Goal: Entertainment & Leisure: Consume media (video, audio)

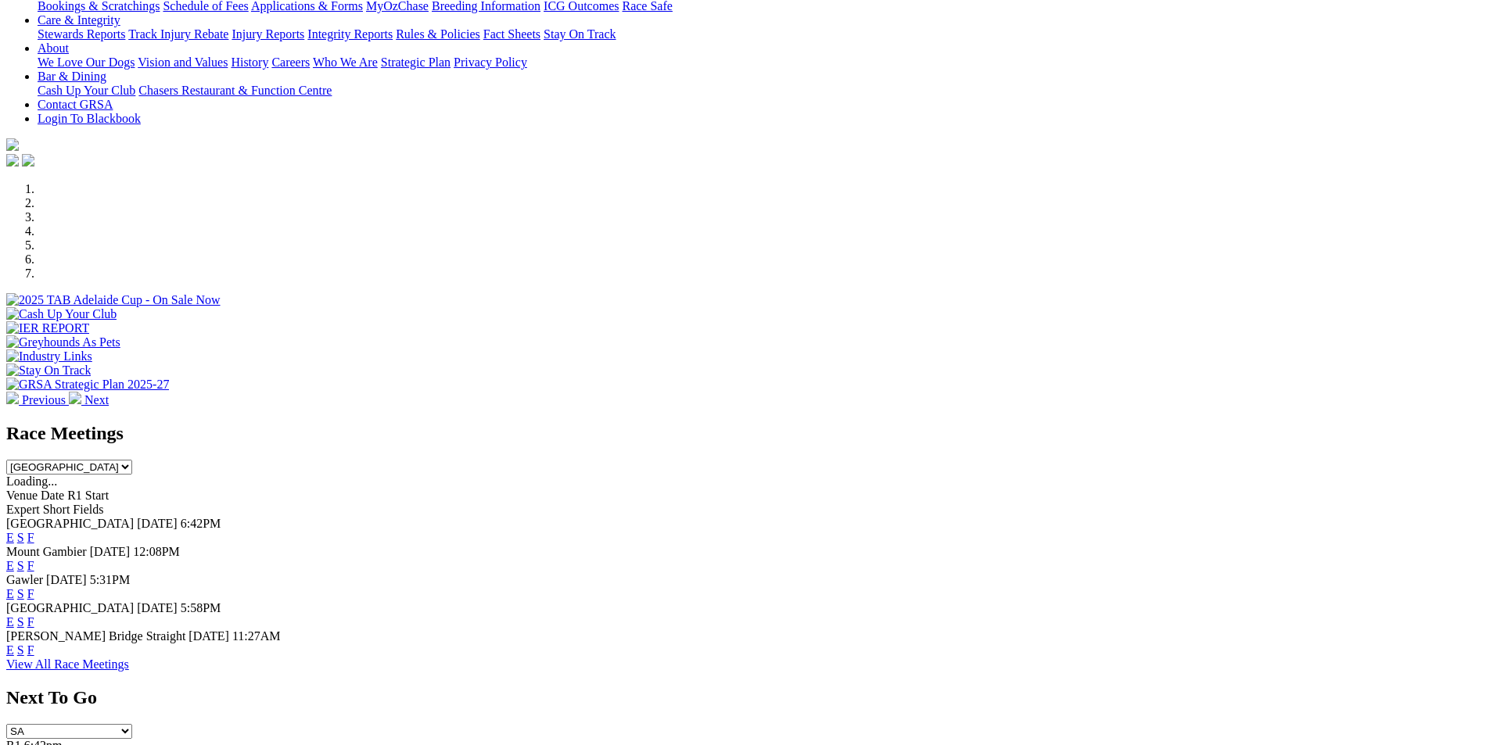
scroll to position [313, 0]
click at [132, 459] on select "South Australia New South Wales Northern Territory Queensland Tasmania Victoria…" at bounding box center [69, 466] width 126 height 15
select select "QLD"
click at [132, 459] on select "South Australia New South Wales Northern Territory Queensland Tasmania Victoria…" at bounding box center [69, 466] width 126 height 15
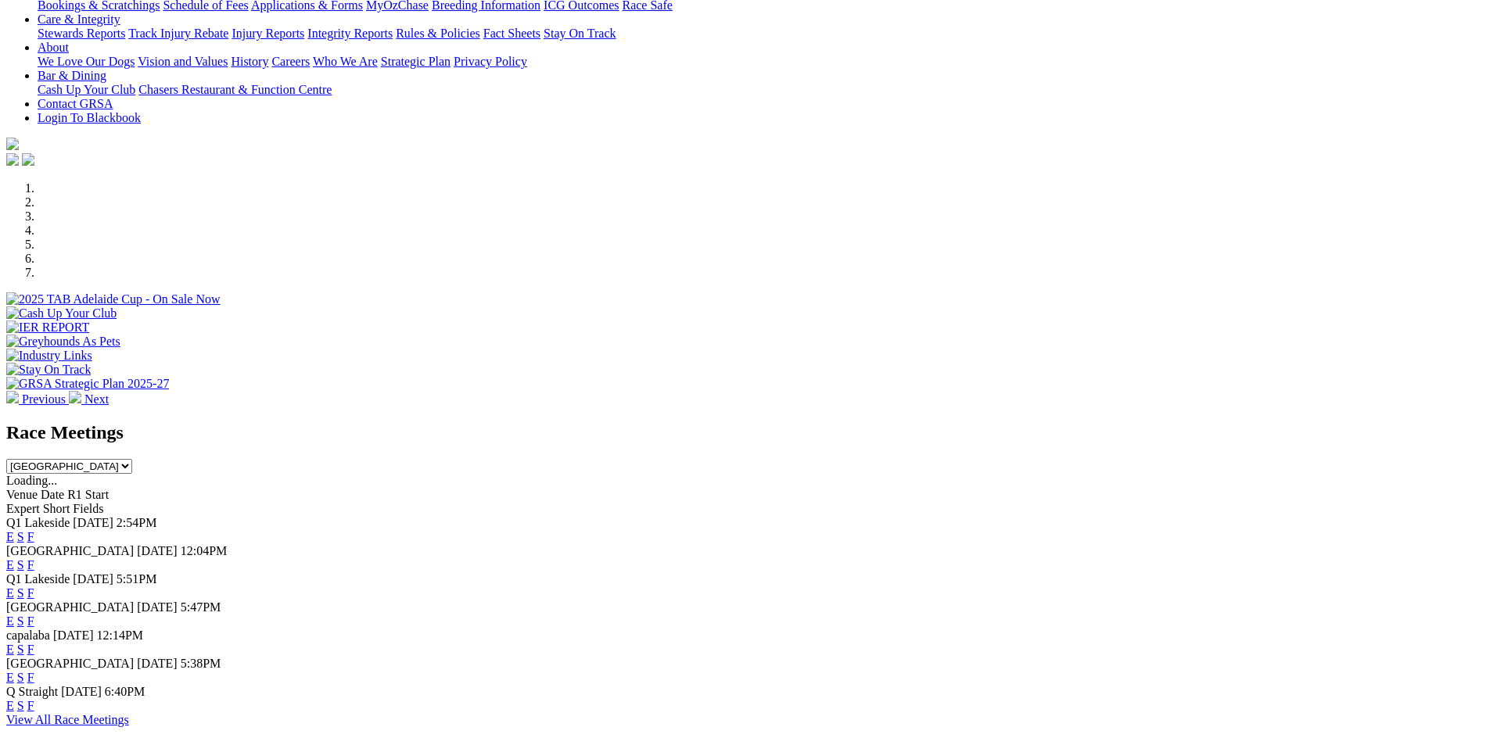
click at [14, 530] on link "E" at bounding box center [10, 536] width 8 height 13
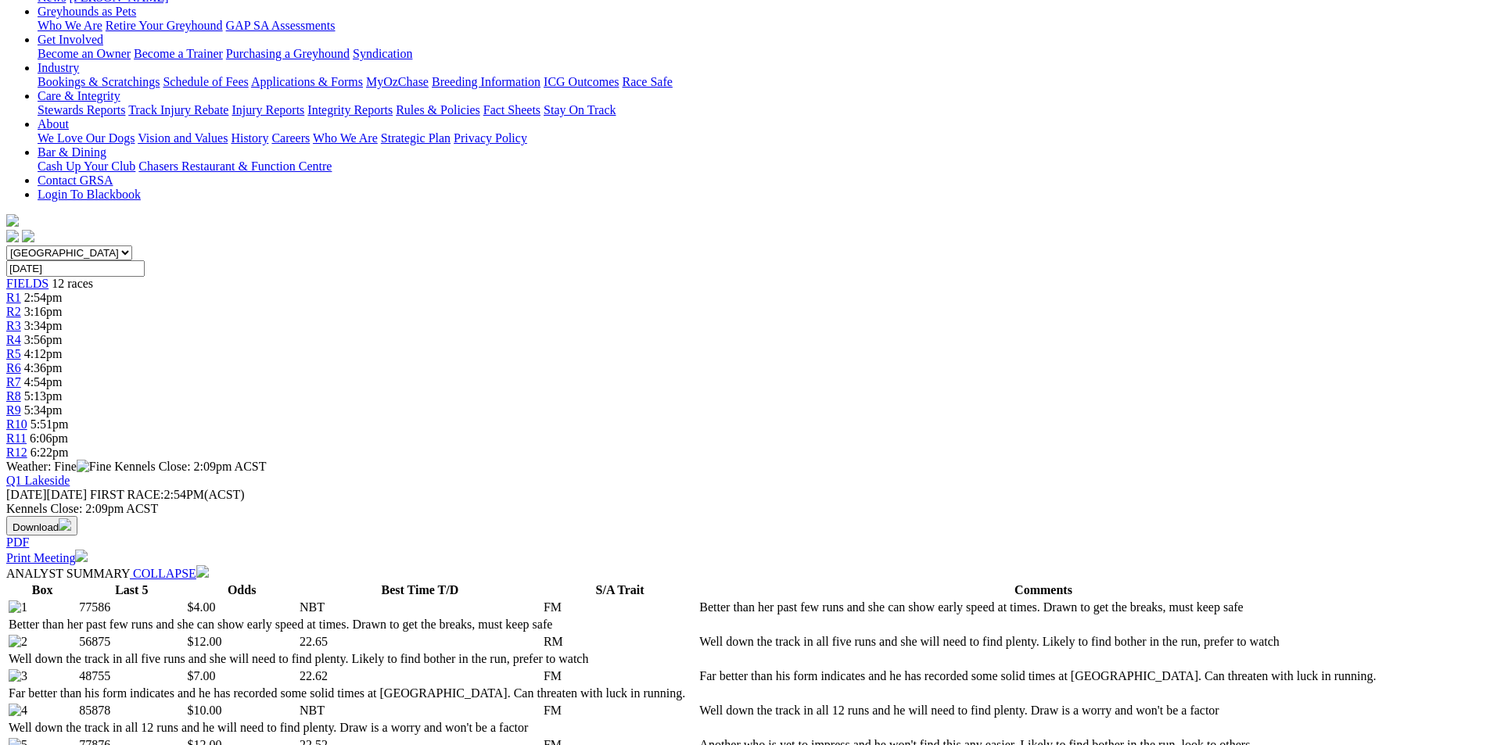
scroll to position [469, 0]
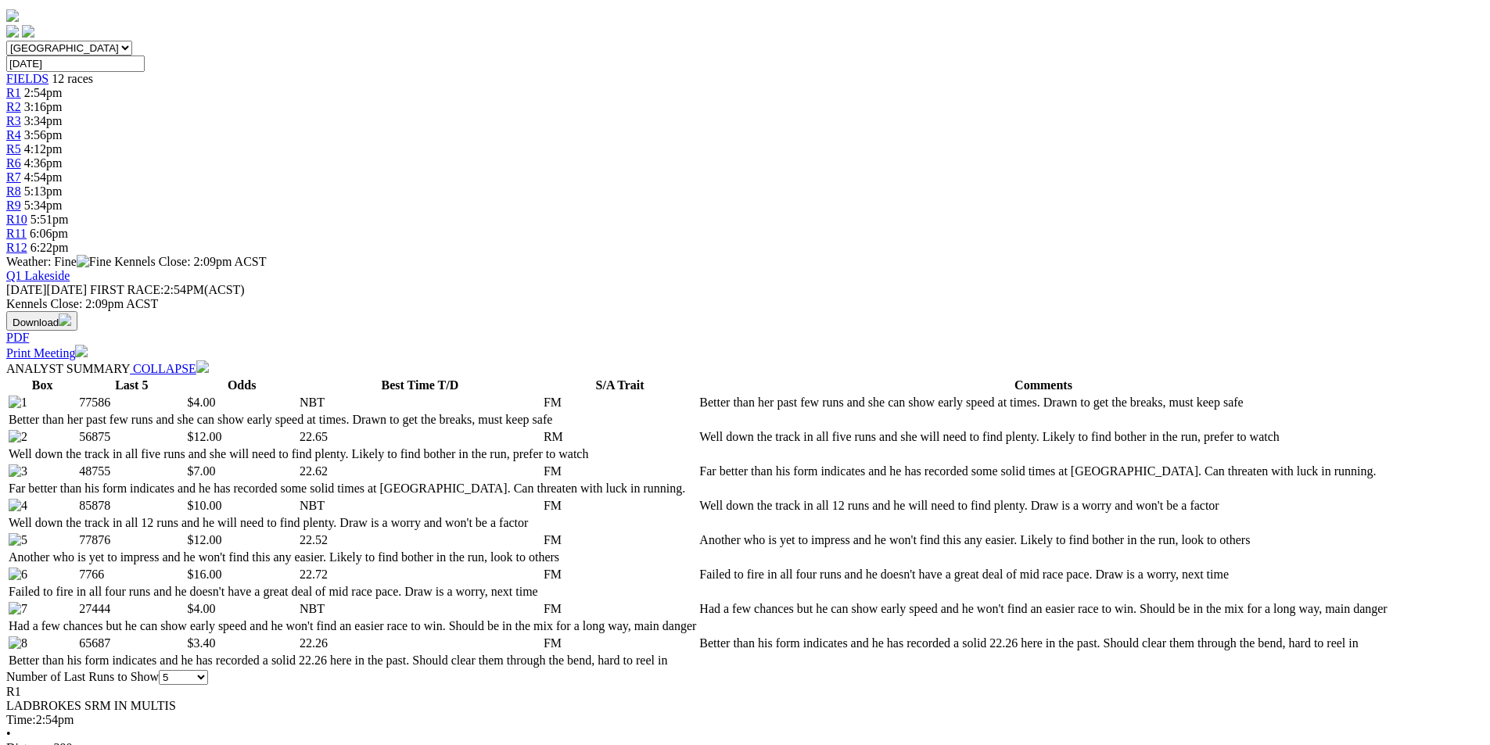
select select "10"
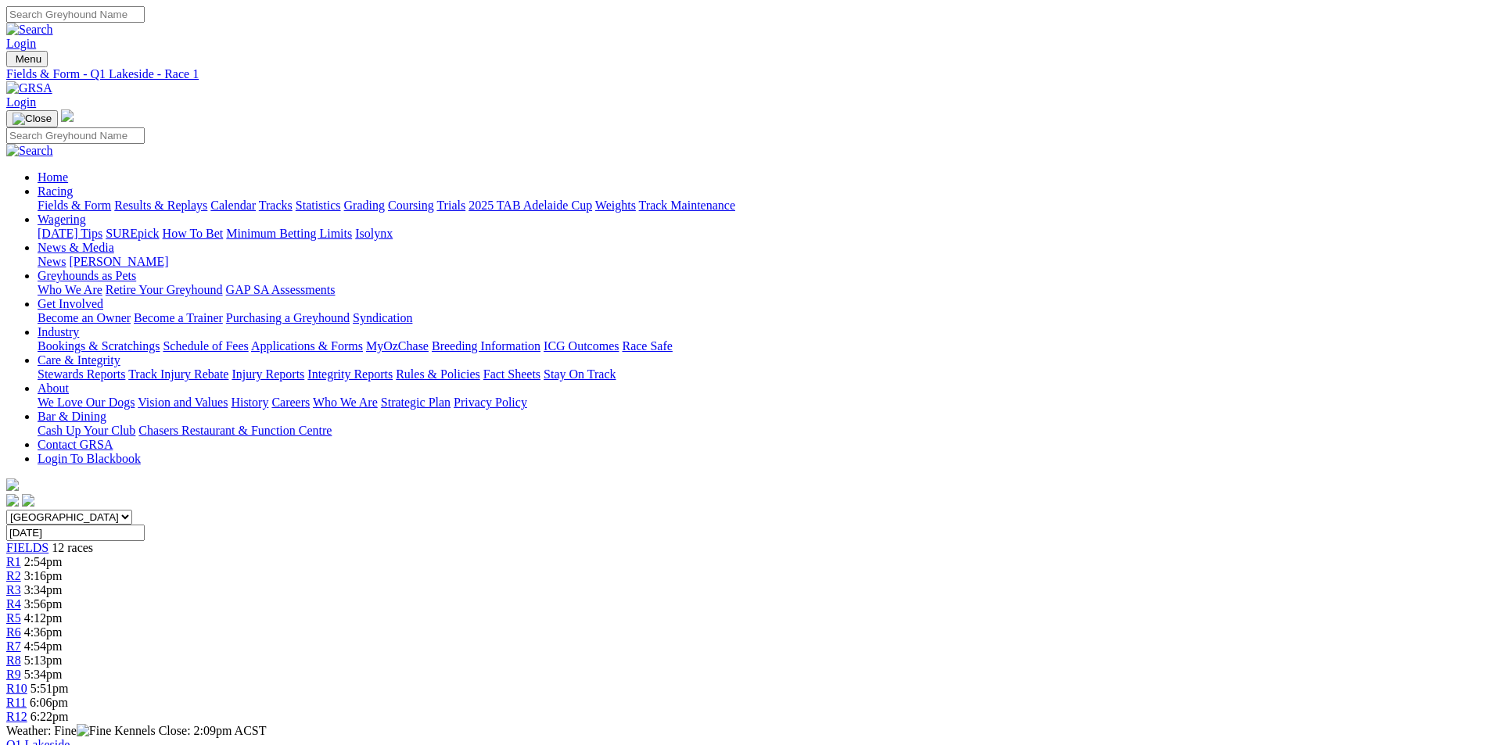
click at [21, 569] on span "R2" at bounding box center [13, 575] width 15 height 13
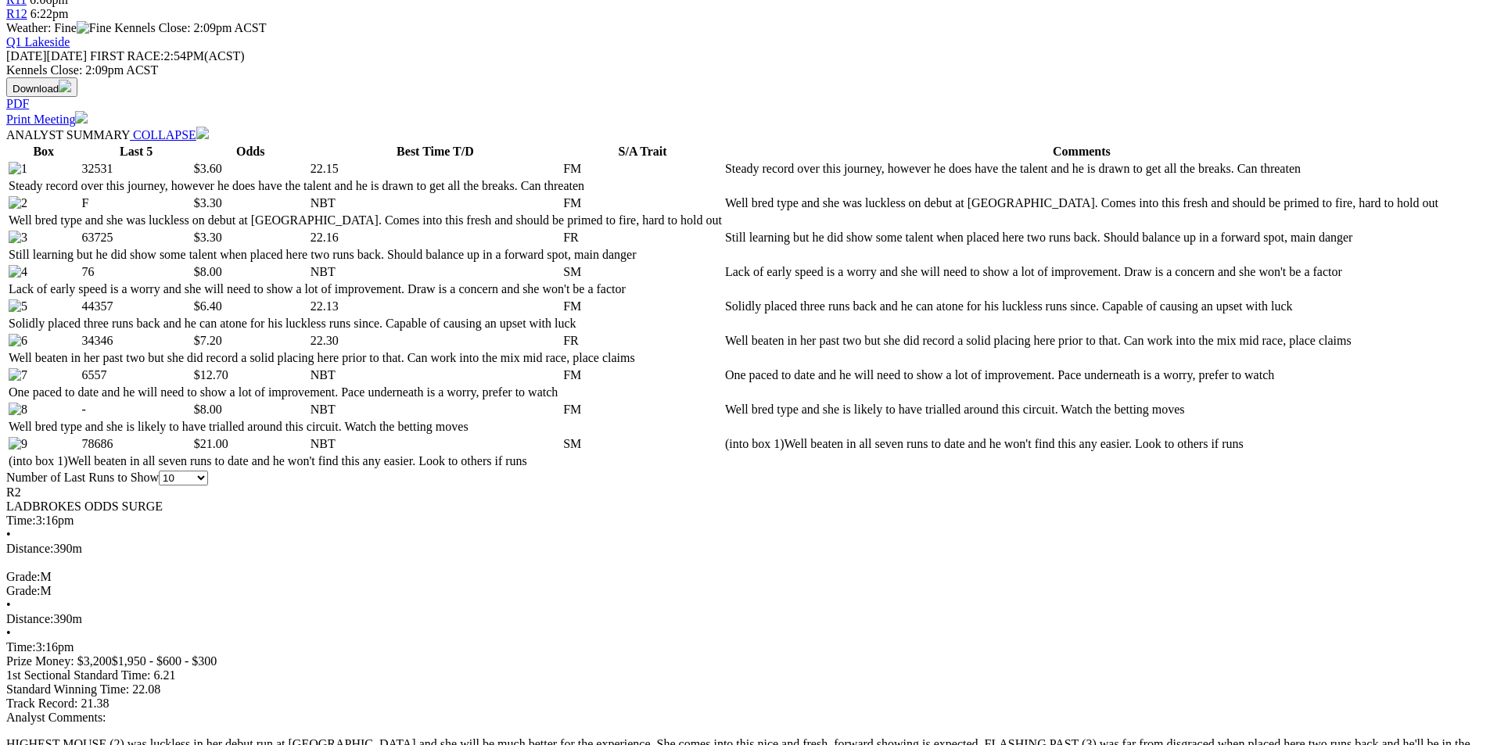
scroll to position [704, 0]
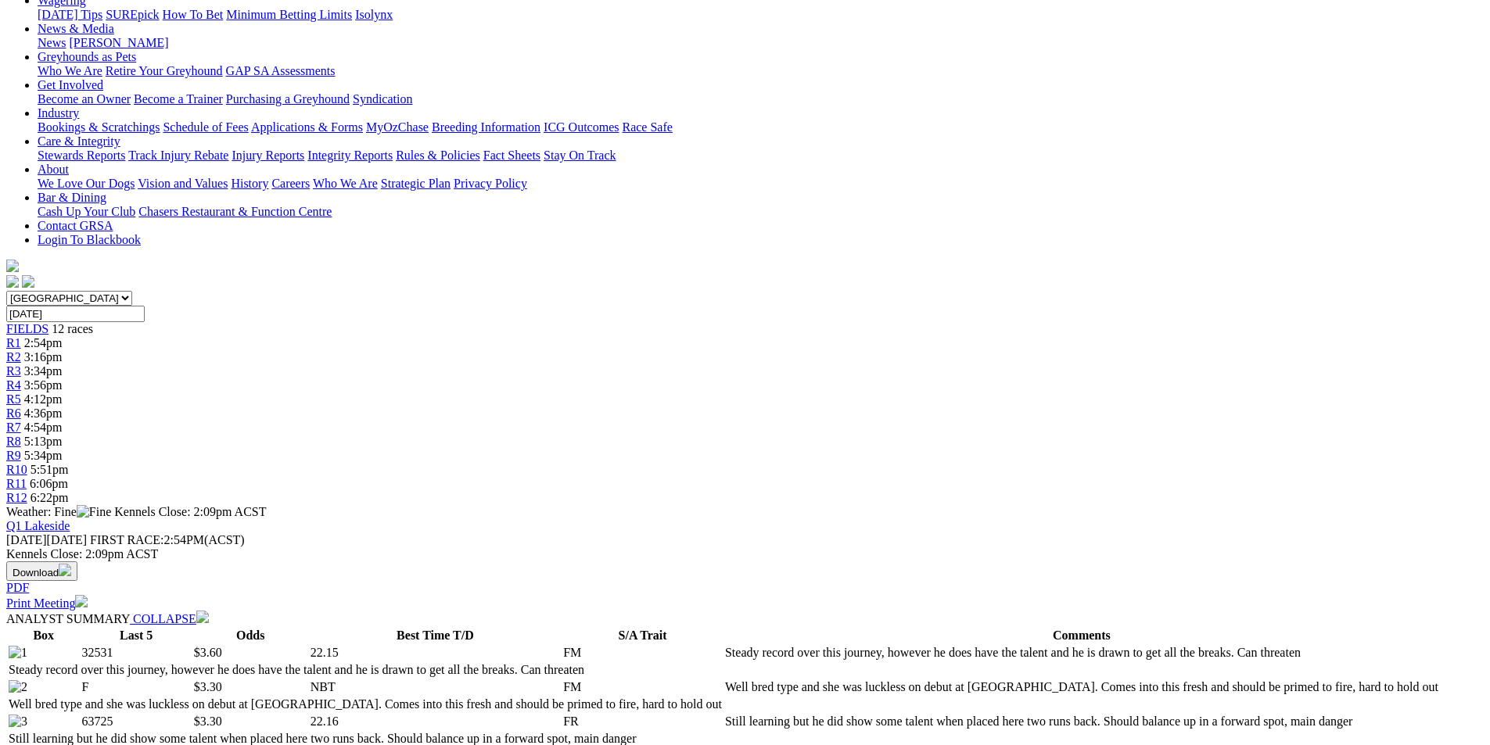
scroll to position [0, 0]
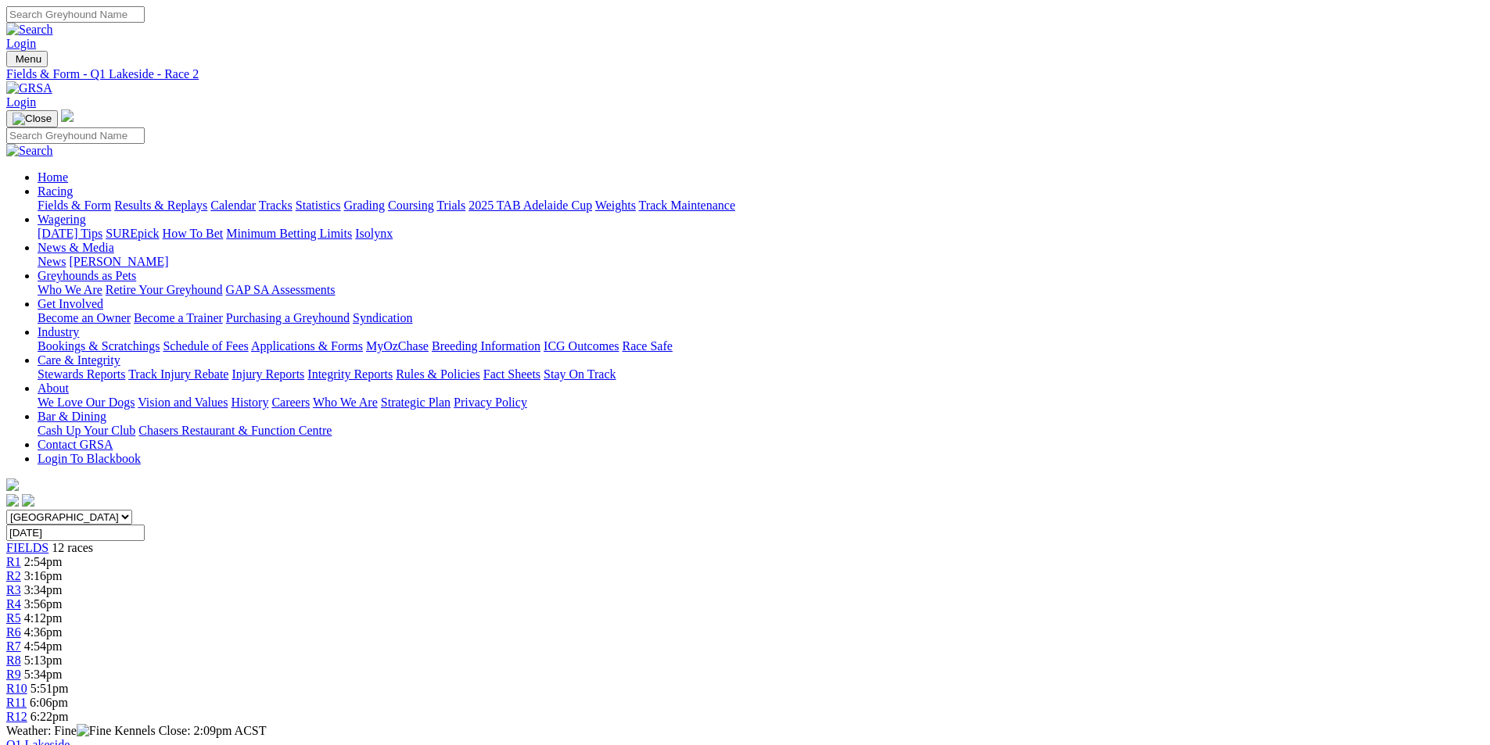
click at [21, 583] on link "R3" at bounding box center [13, 589] width 15 height 13
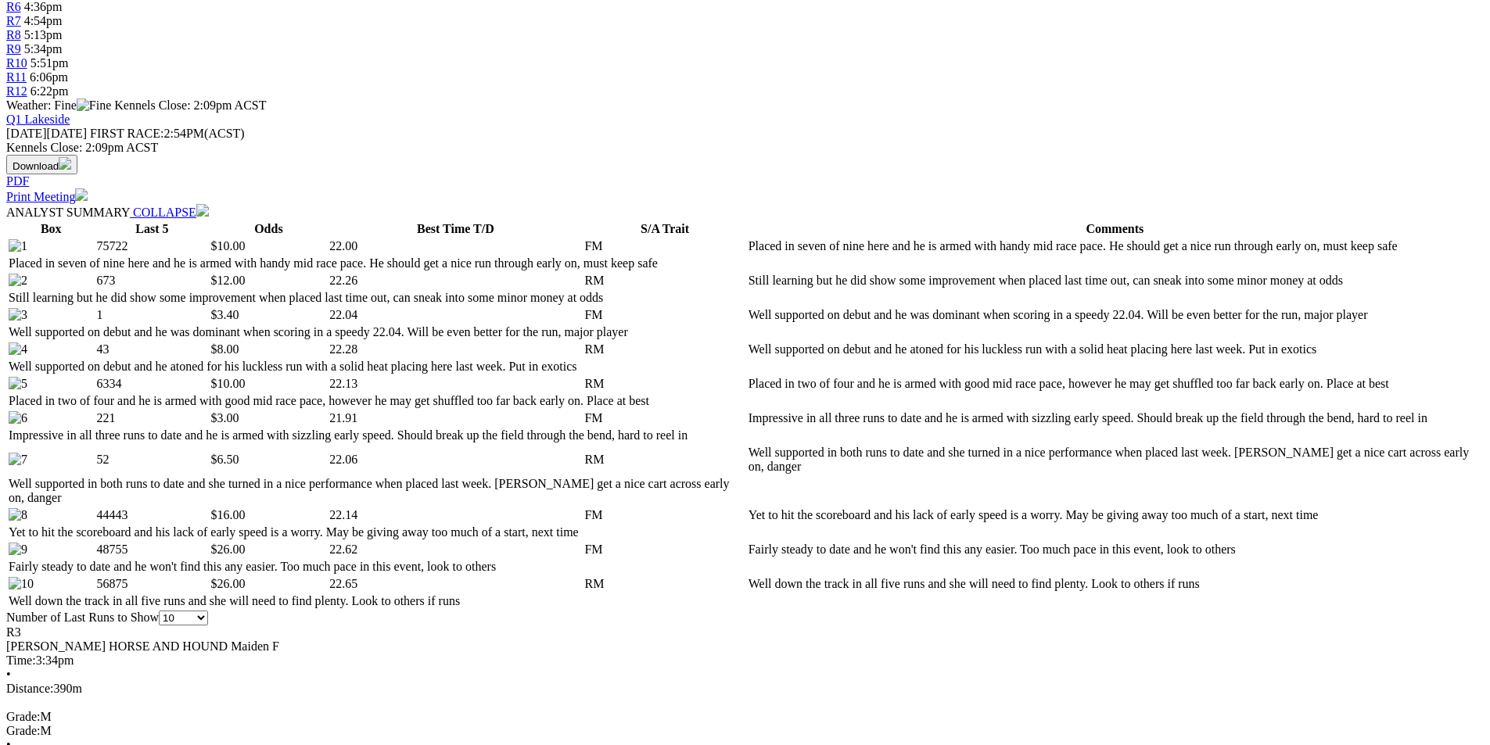
scroll to position [782, 0]
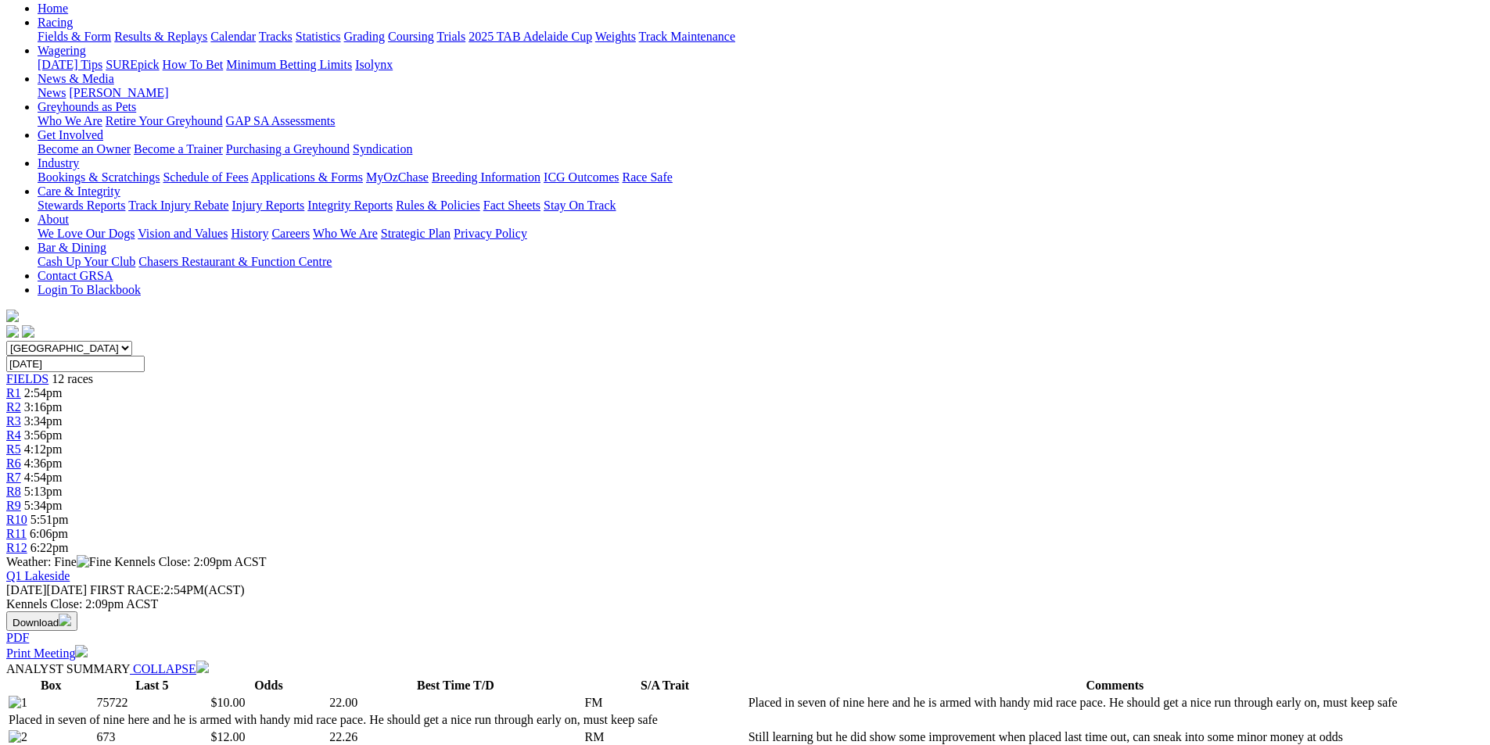
scroll to position [0, 0]
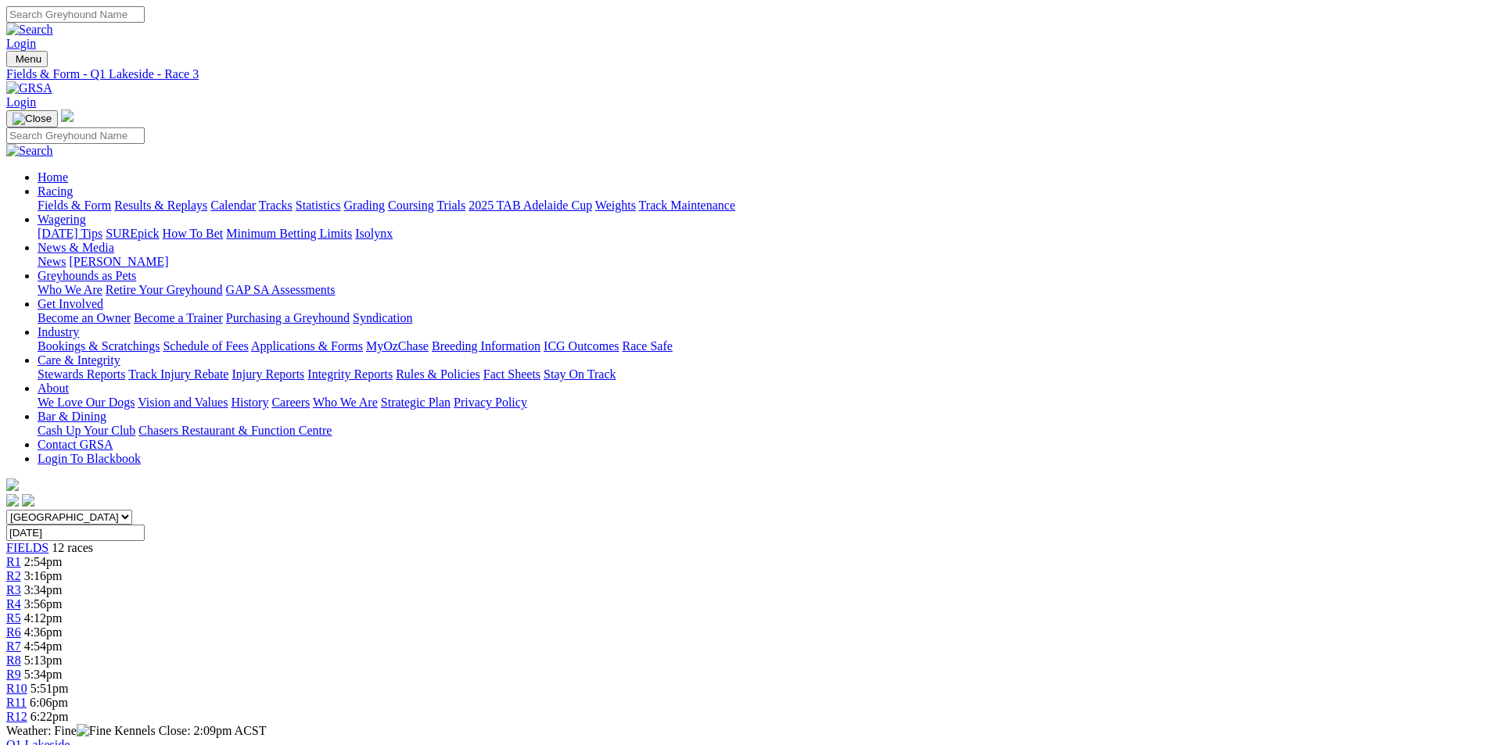
click at [21, 597] on span "R4" at bounding box center [13, 603] width 15 height 13
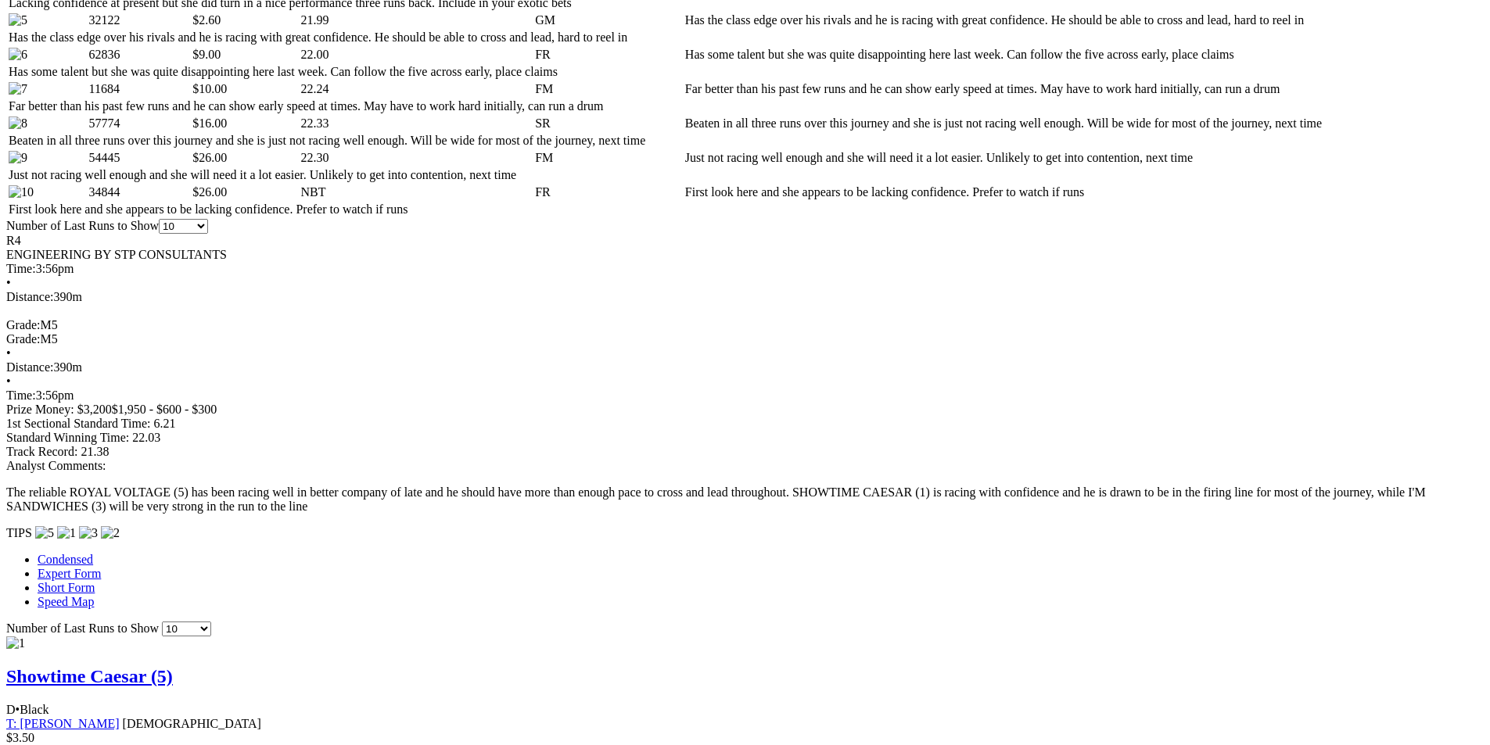
scroll to position [1017, 0]
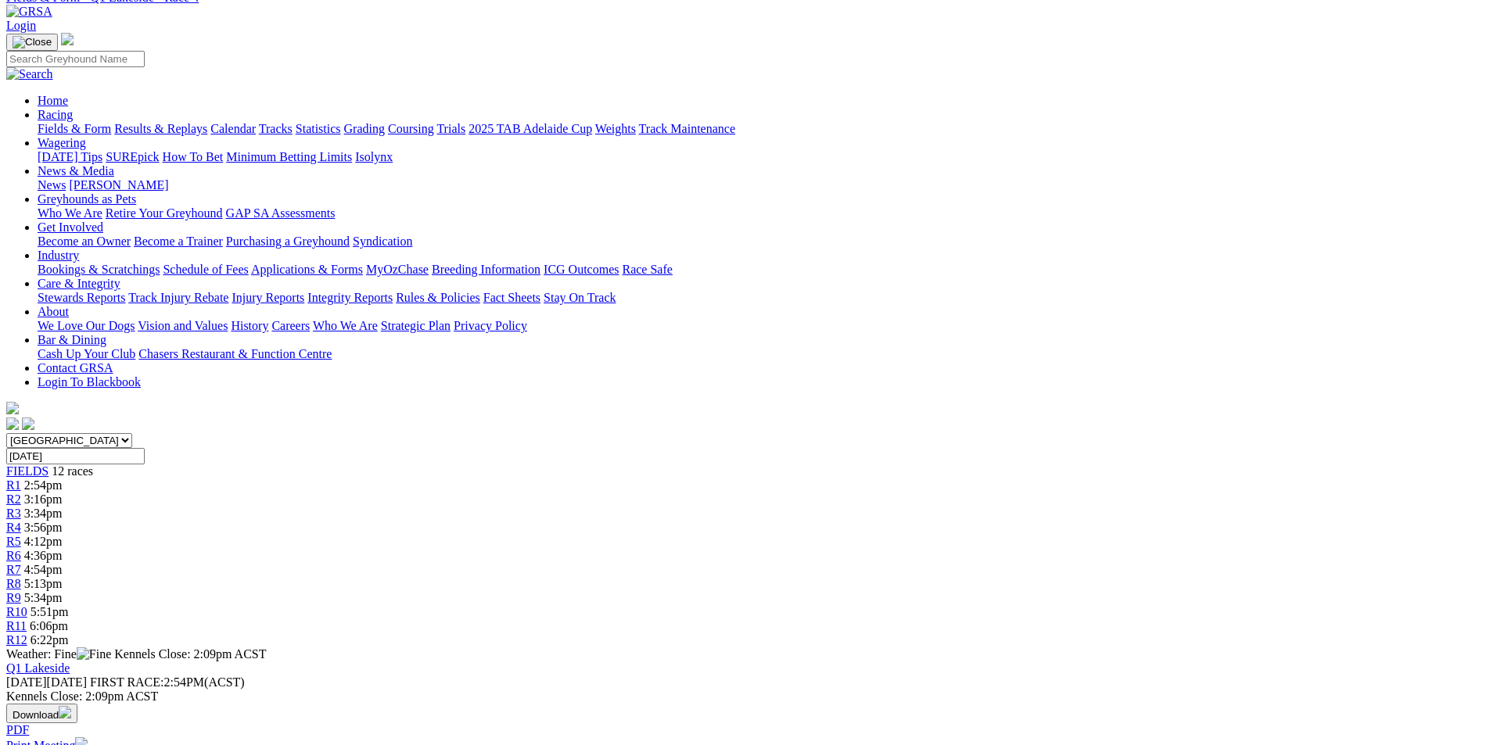
scroll to position [0, 0]
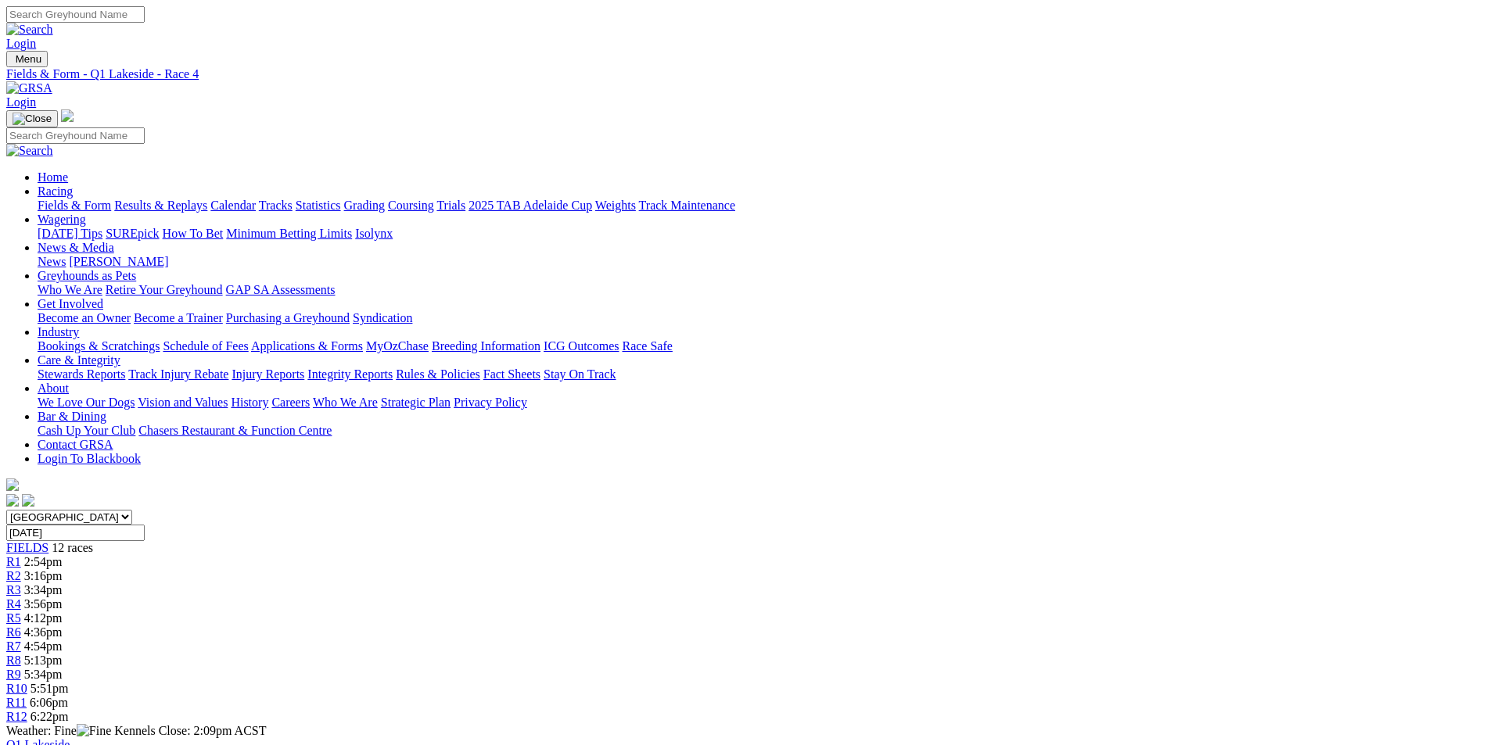
click at [21, 612] on span "R5" at bounding box center [13, 618] width 15 height 13
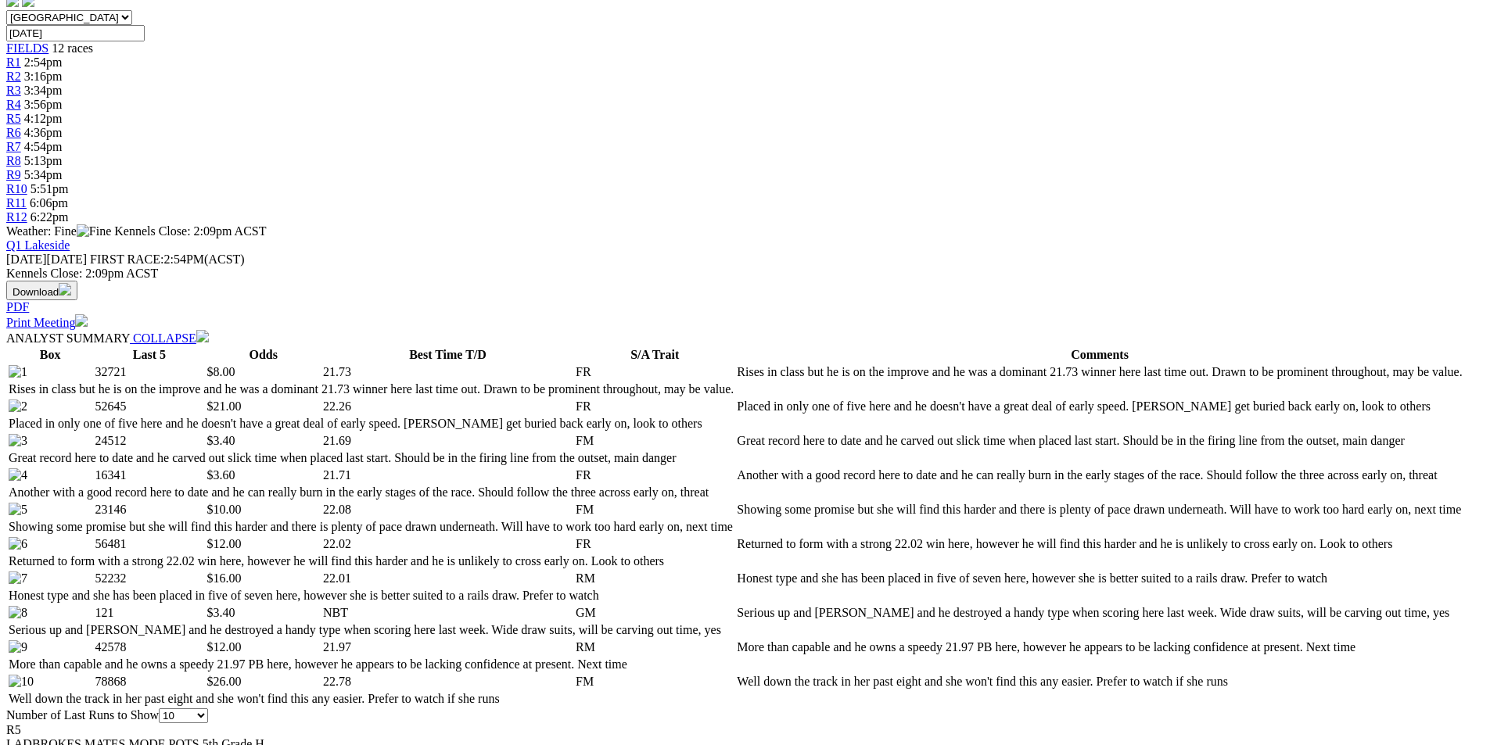
scroll to position [547, 0]
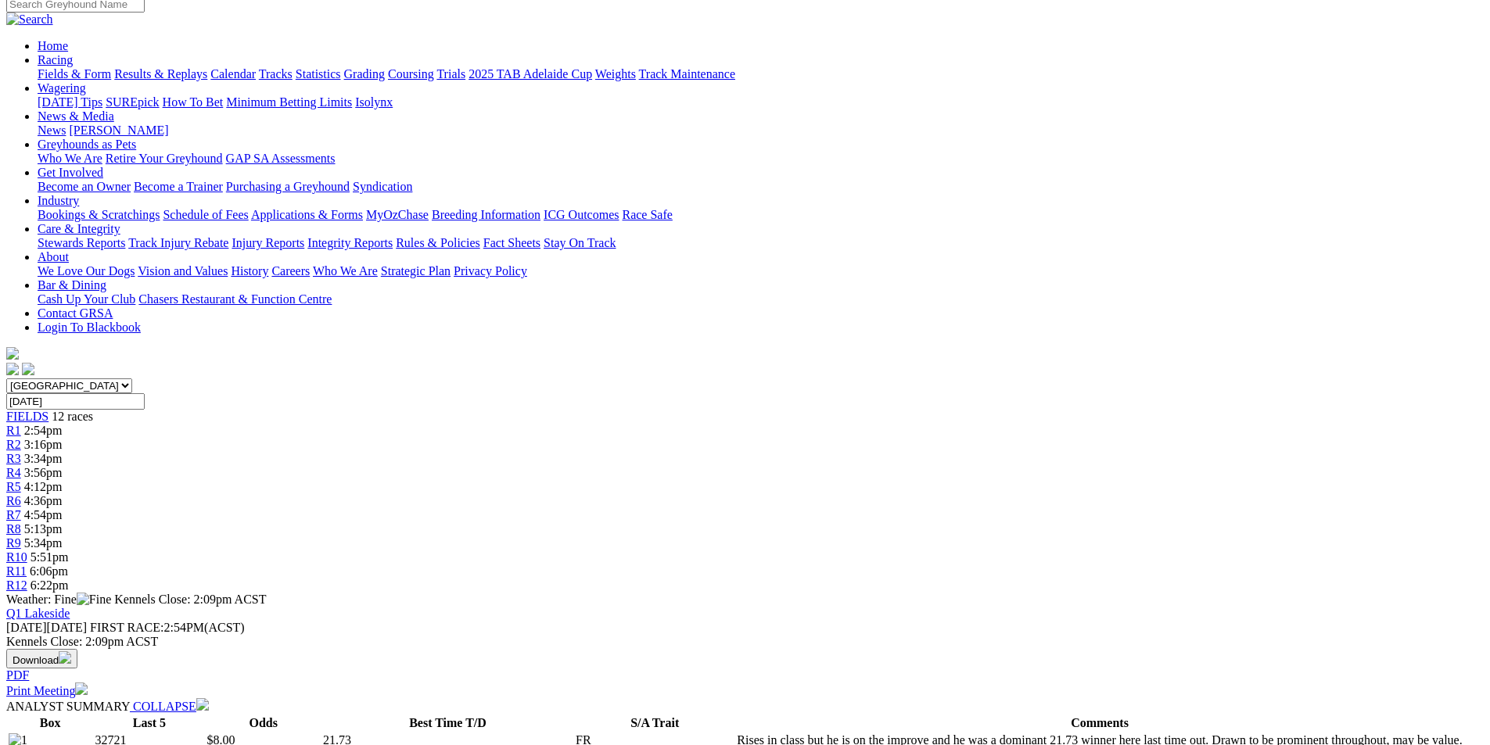
scroll to position [0, 0]
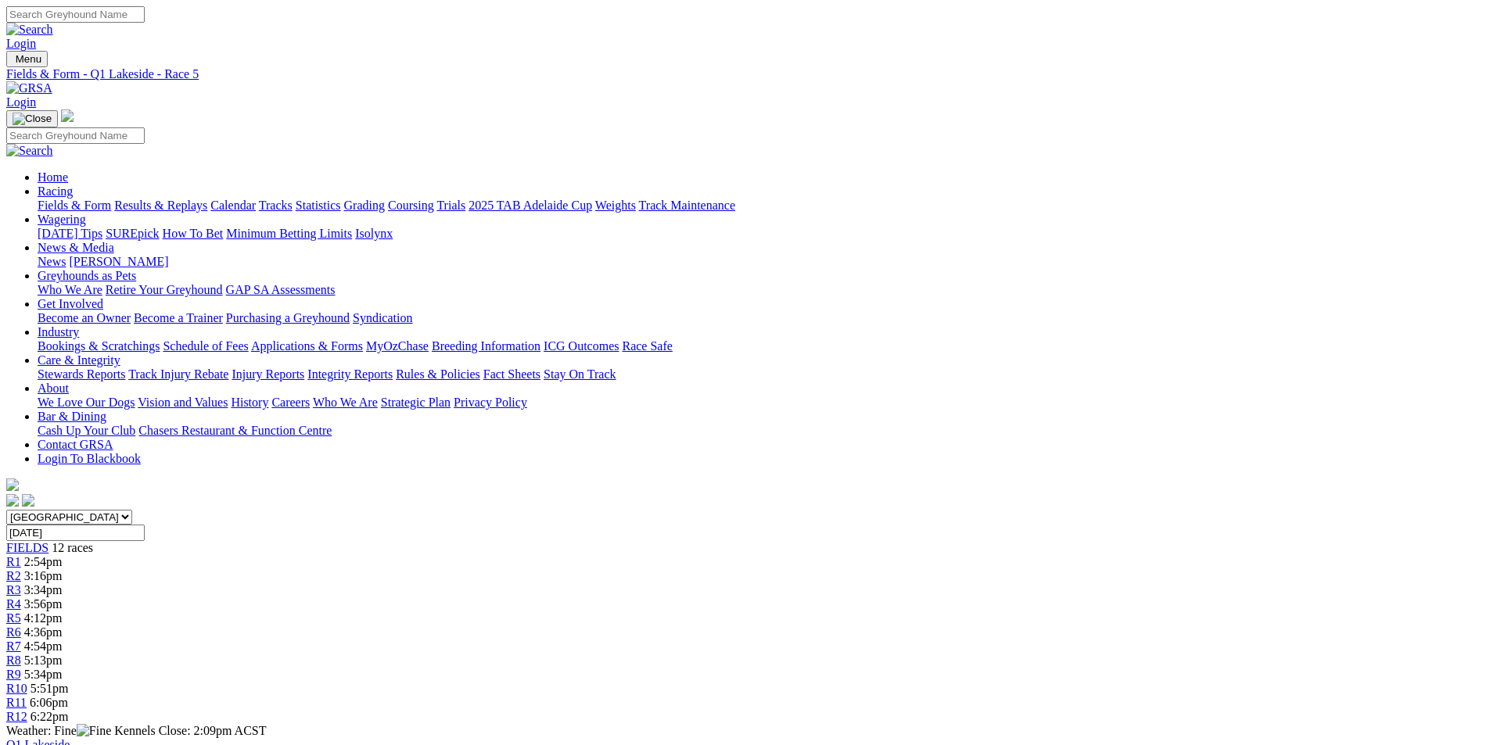
click at [63, 626] on span "4:36pm" at bounding box center [43, 632] width 38 height 13
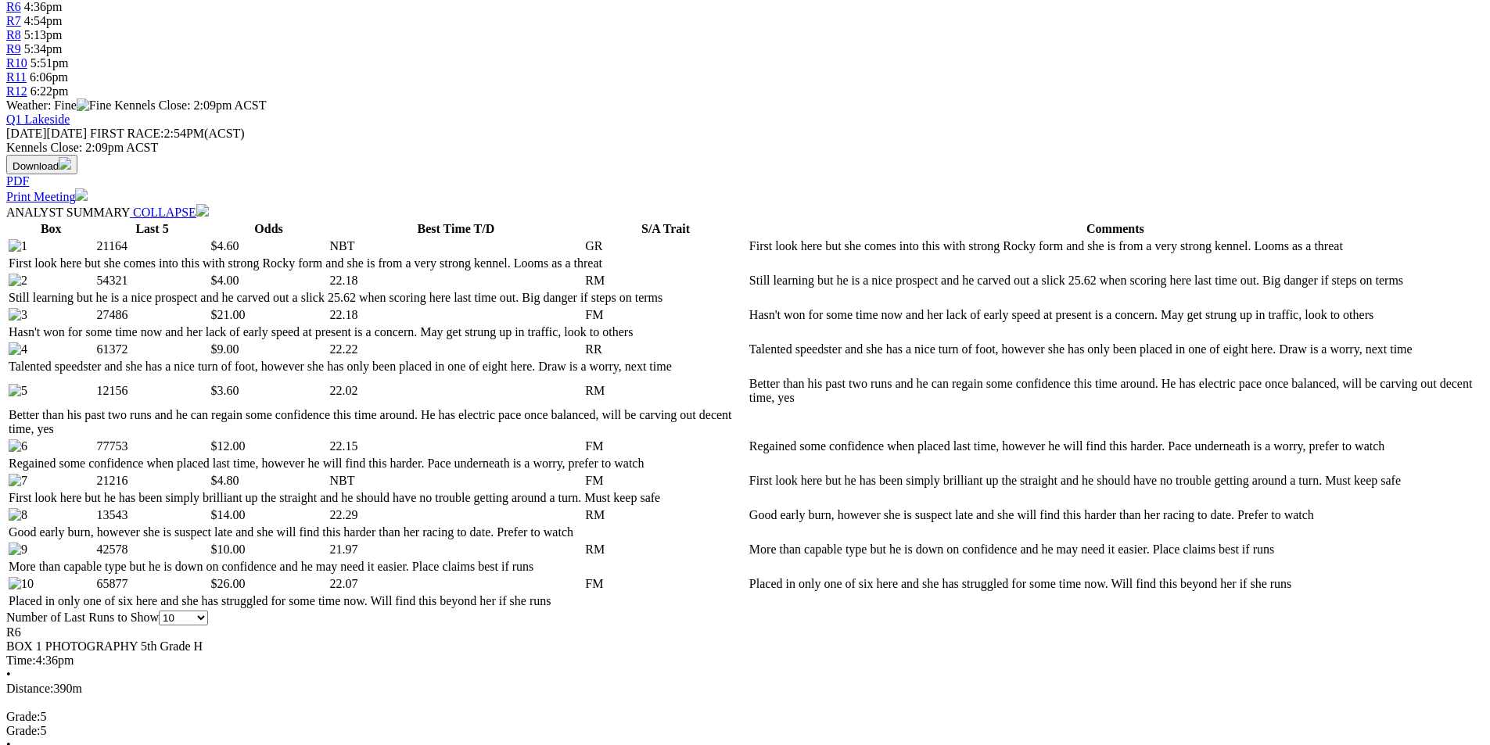
scroll to position [704, 0]
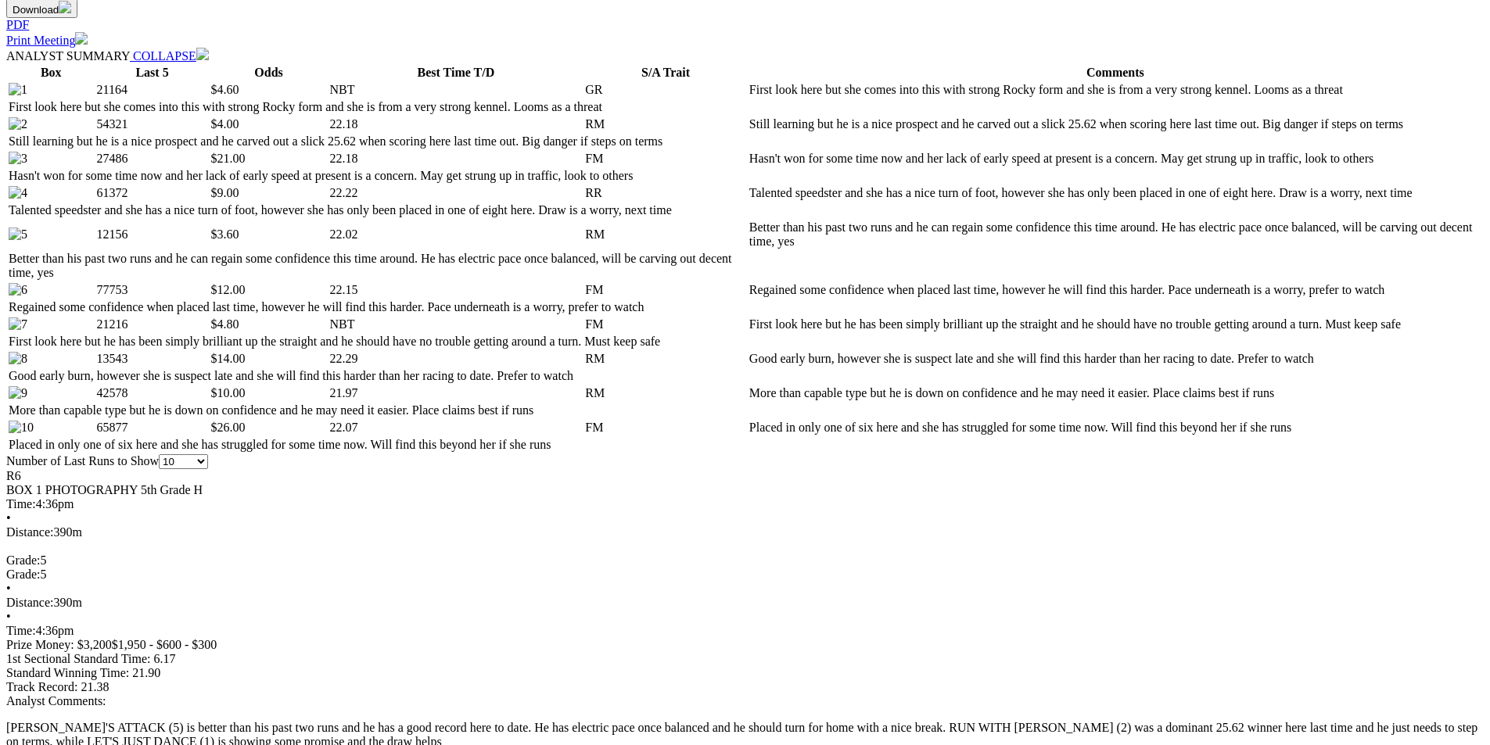
scroll to position [0, 0]
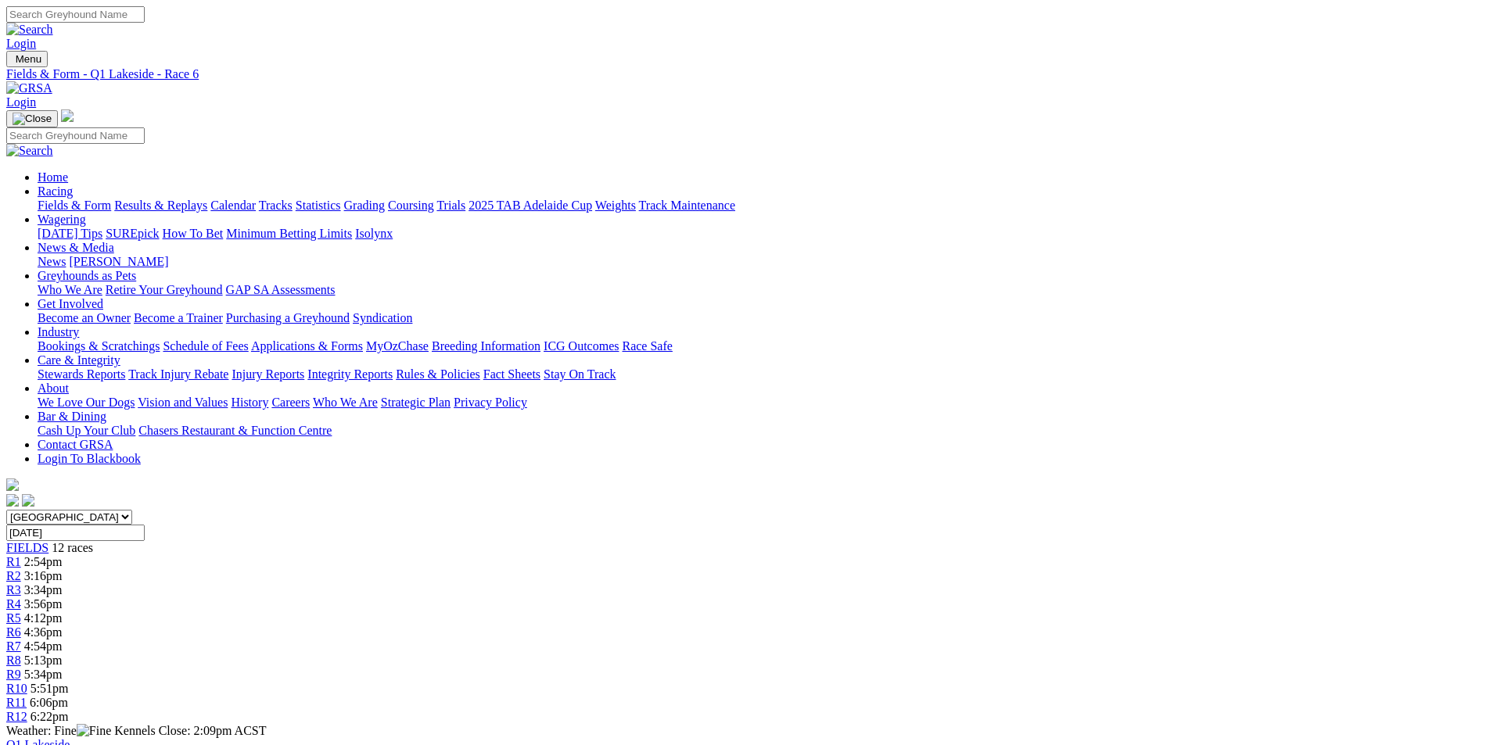
click at [21, 640] on span "R7" at bounding box center [13, 646] width 15 height 13
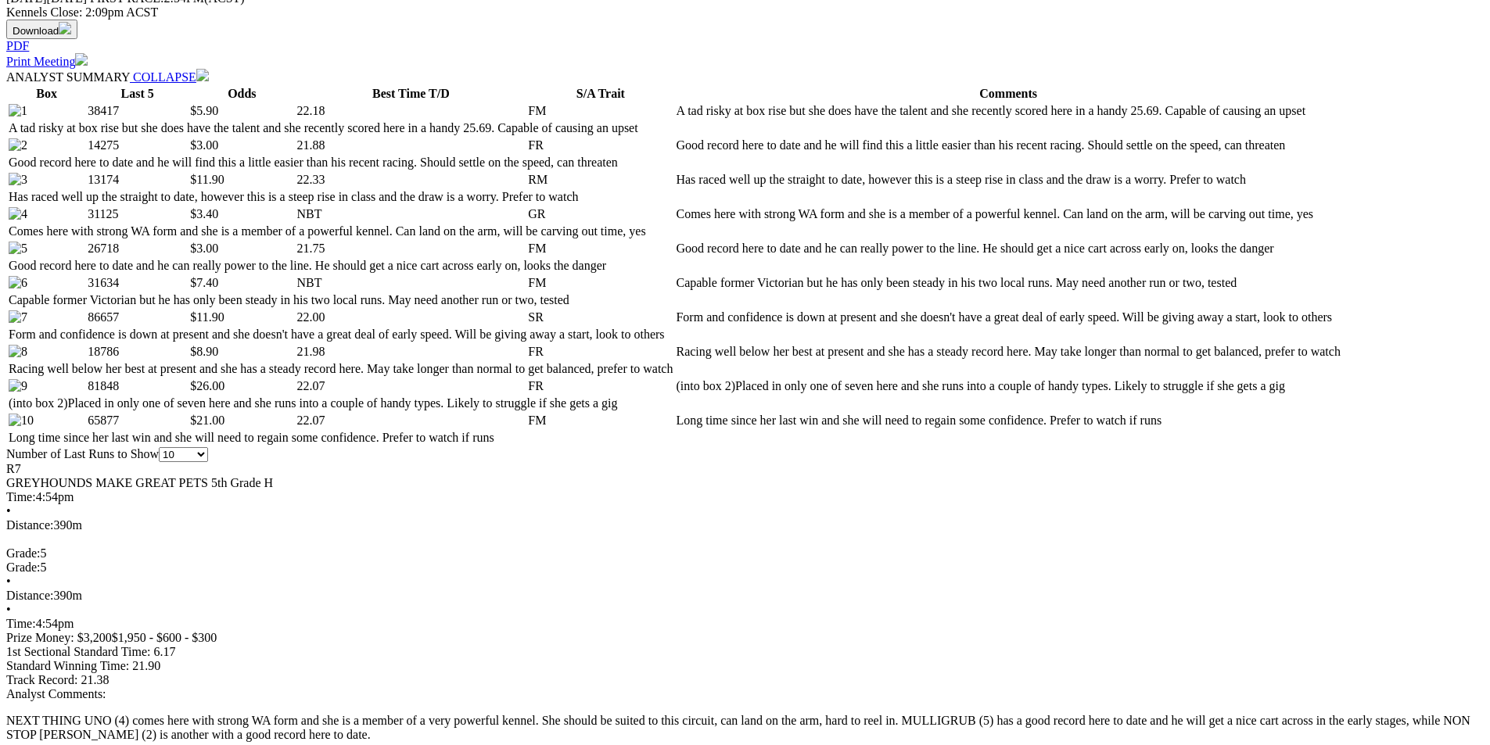
scroll to position [782, 0]
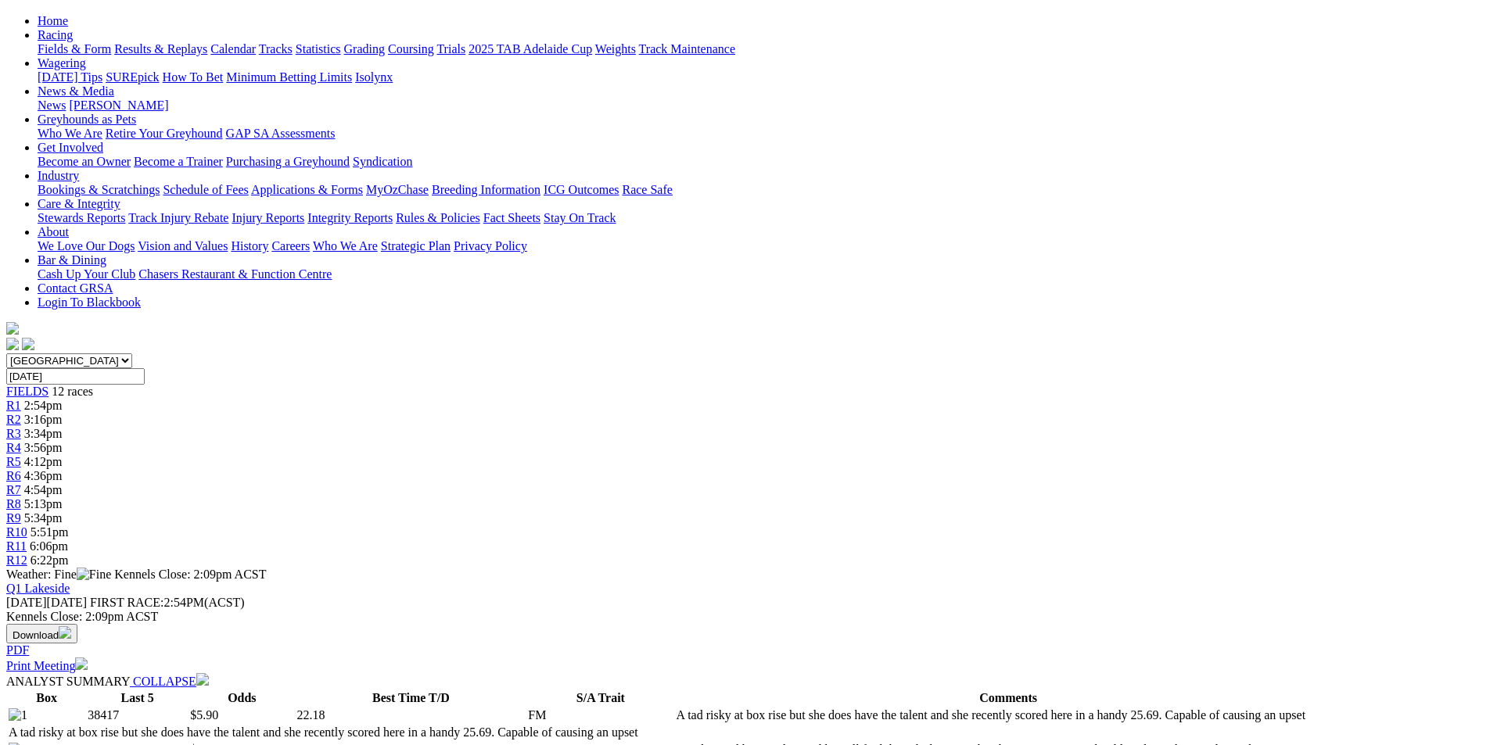
scroll to position [0, 0]
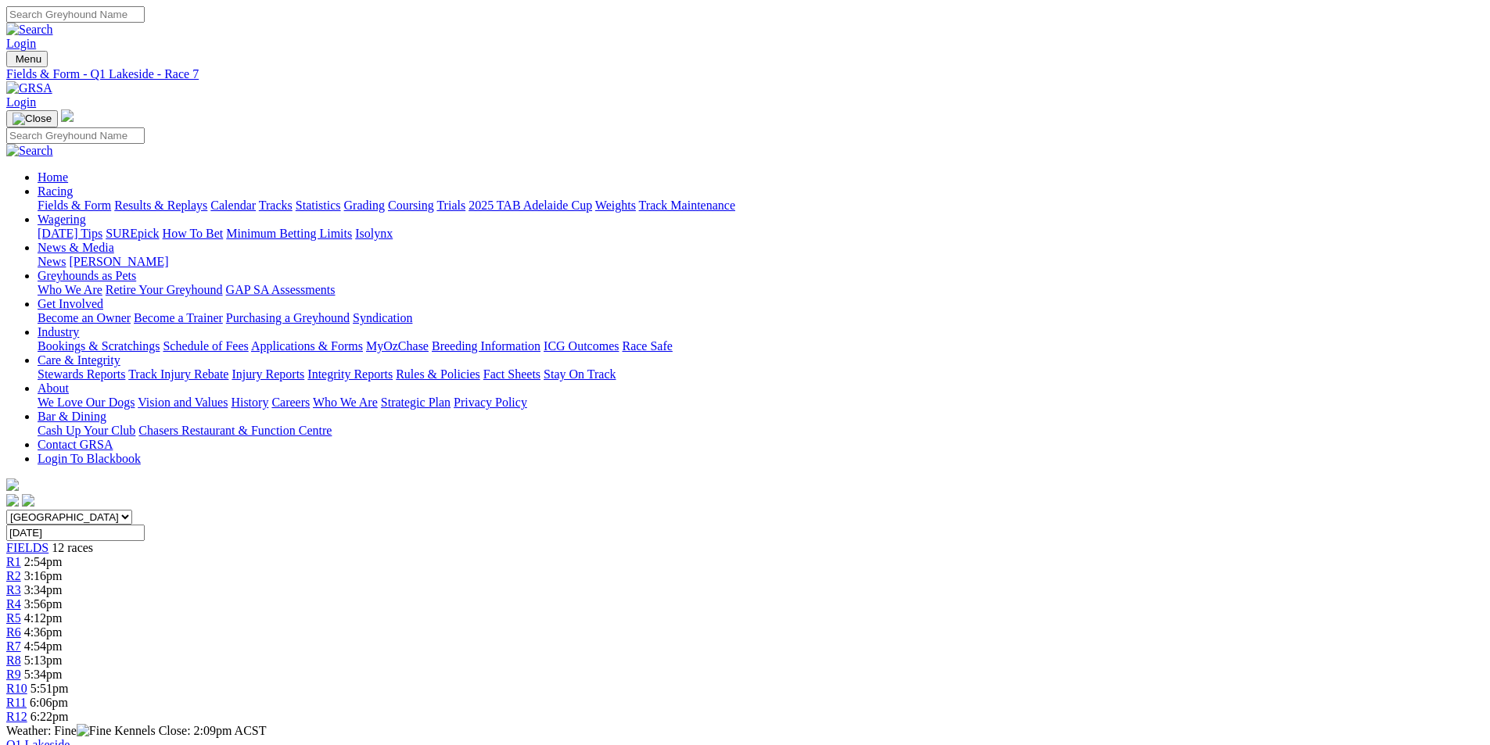
click at [21, 654] on span "R8" at bounding box center [13, 660] width 15 height 13
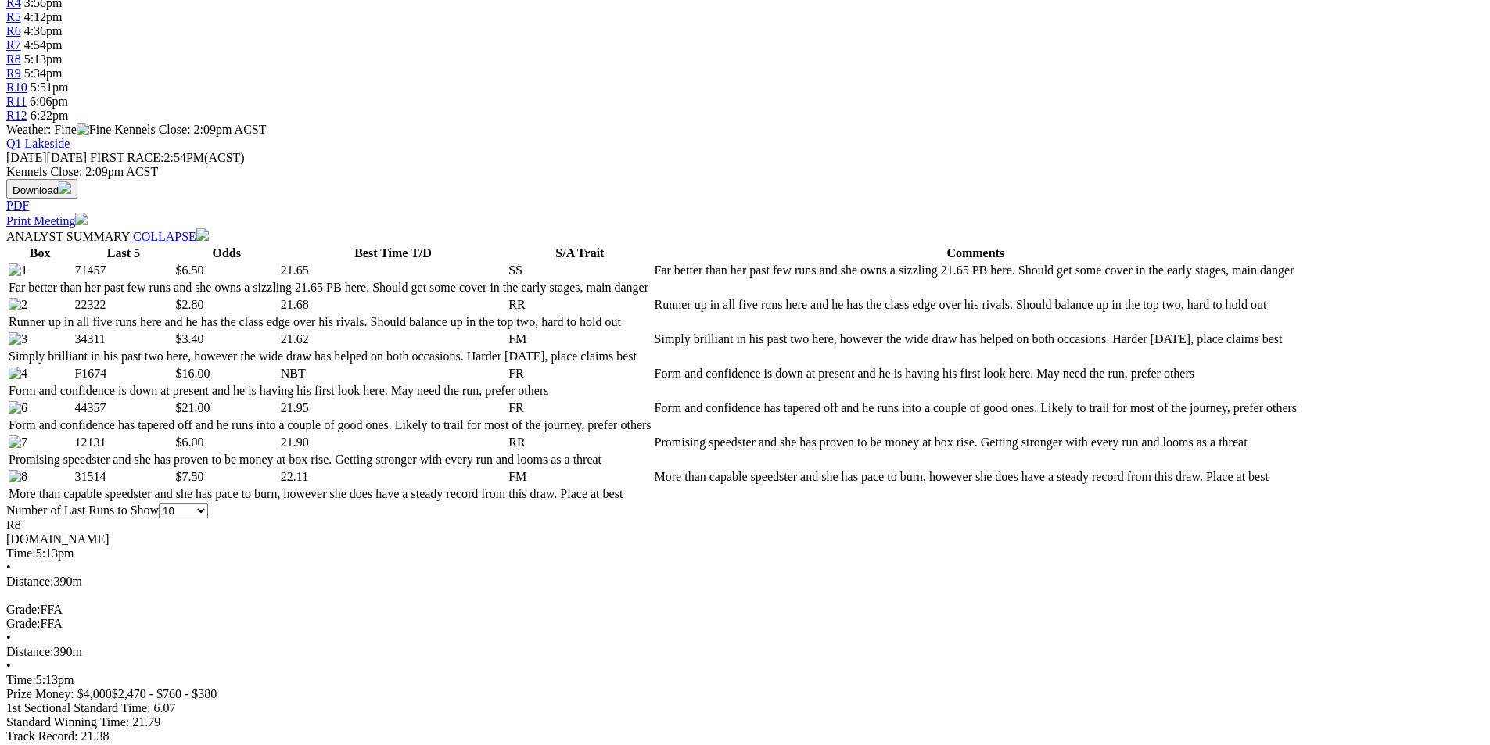
scroll to position [704, 0]
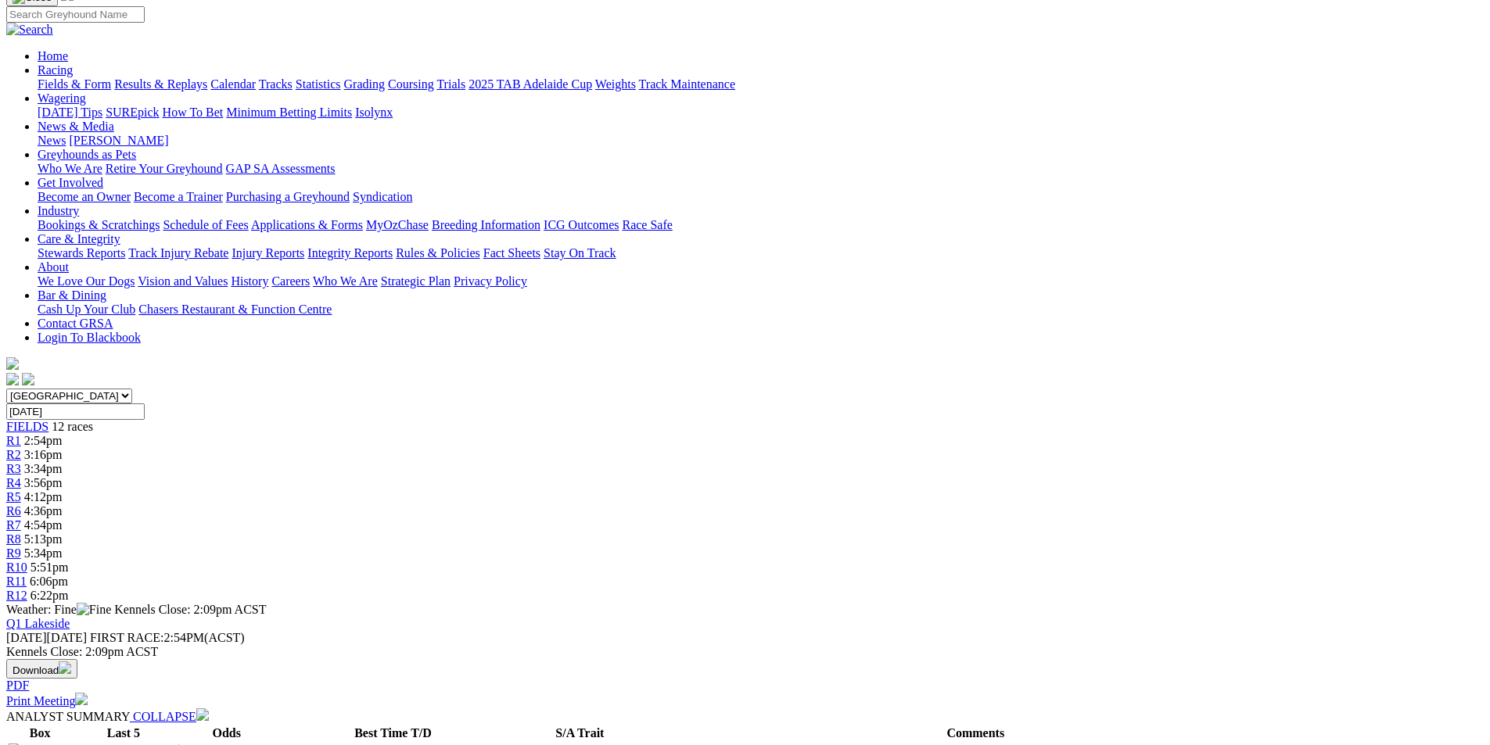
scroll to position [0, 0]
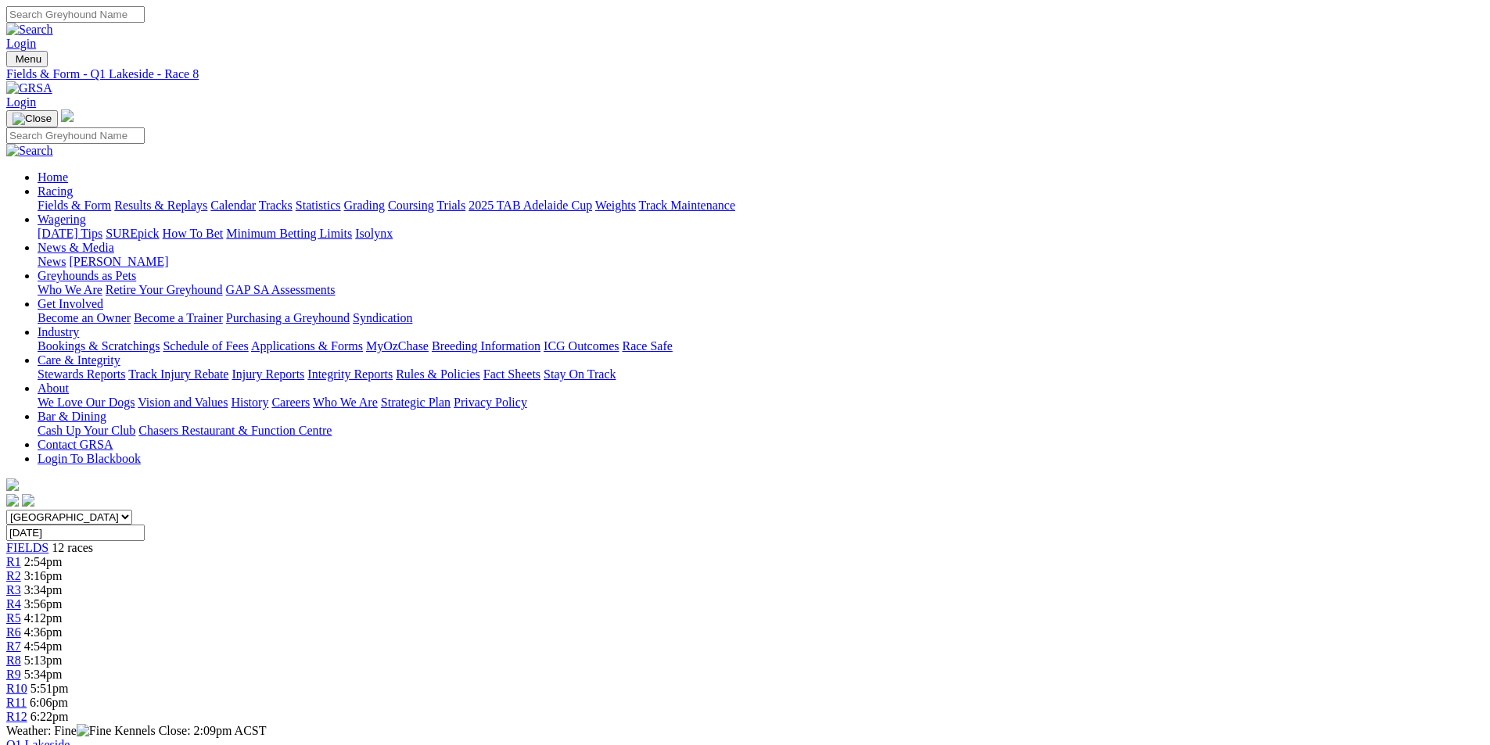
click at [21, 668] on span "R9" at bounding box center [13, 674] width 15 height 13
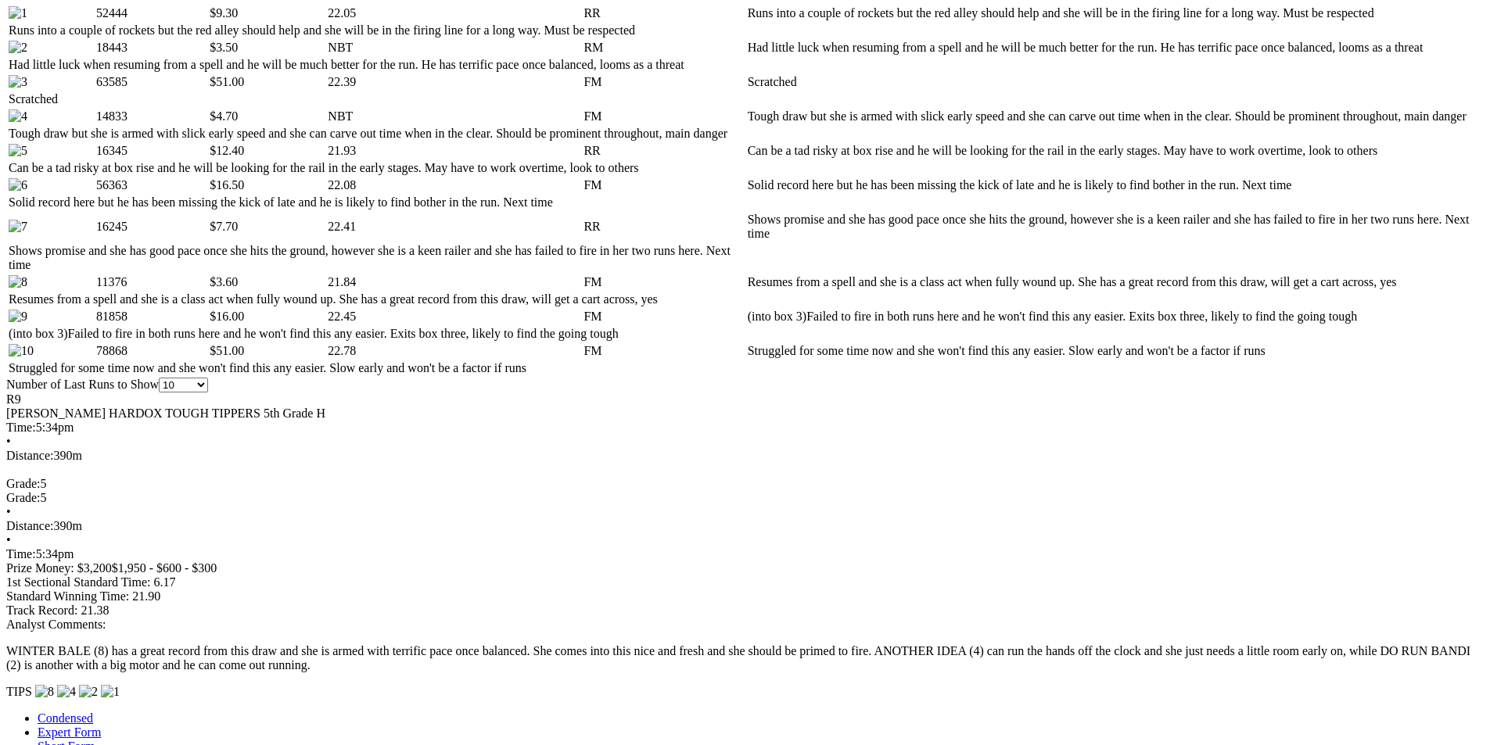
scroll to position [860, 0]
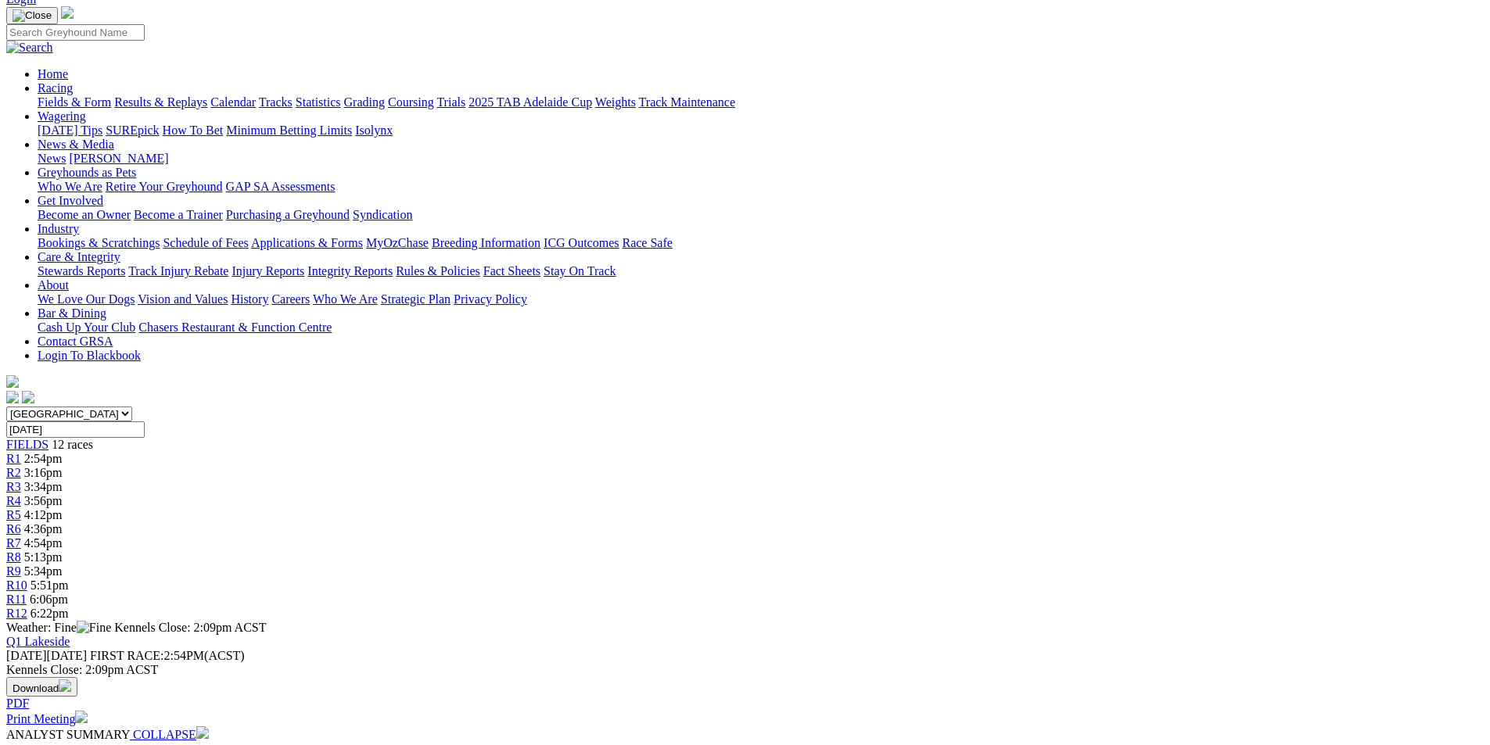
scroll to position [0, 0]
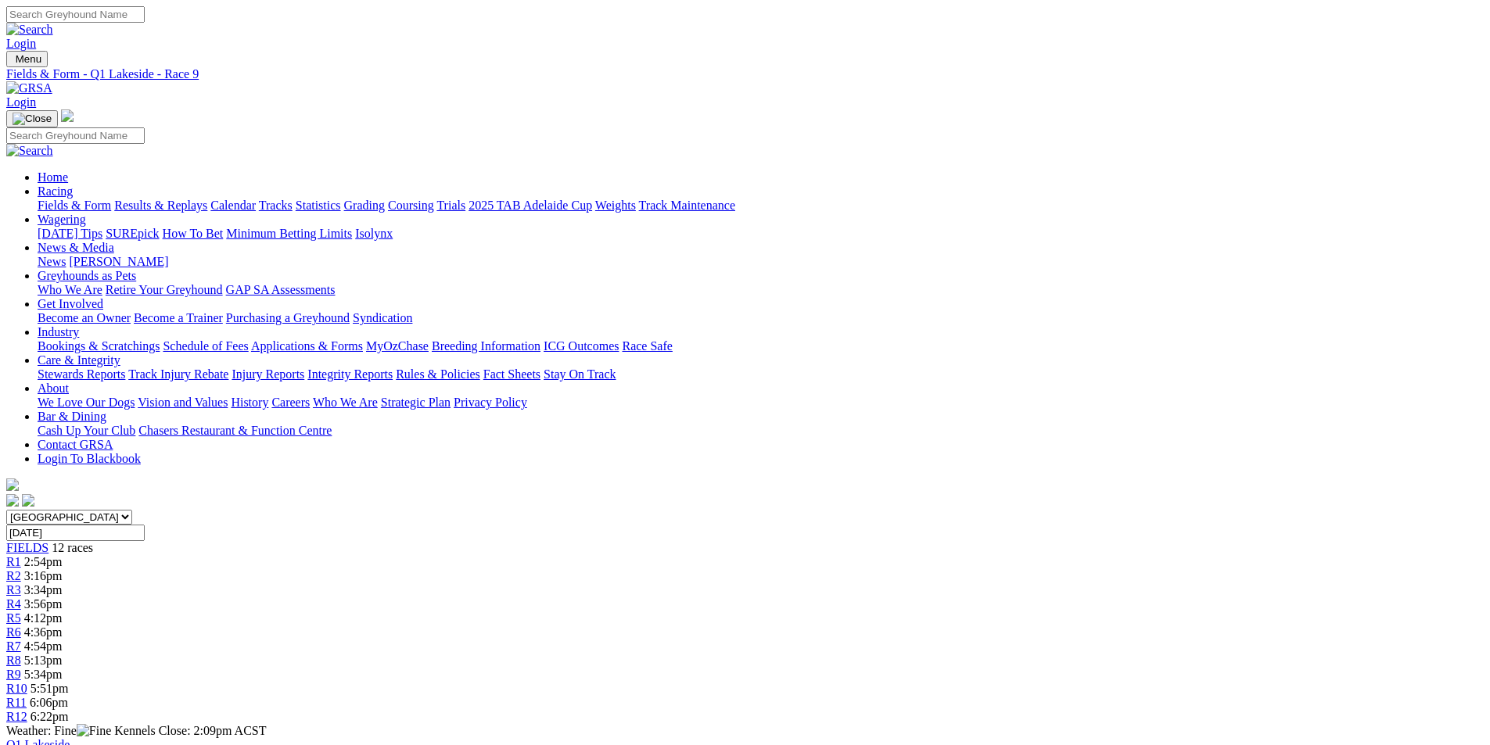
click at [27, 682] on span "R10" at bounding box center [16, 688] width 21 height 13
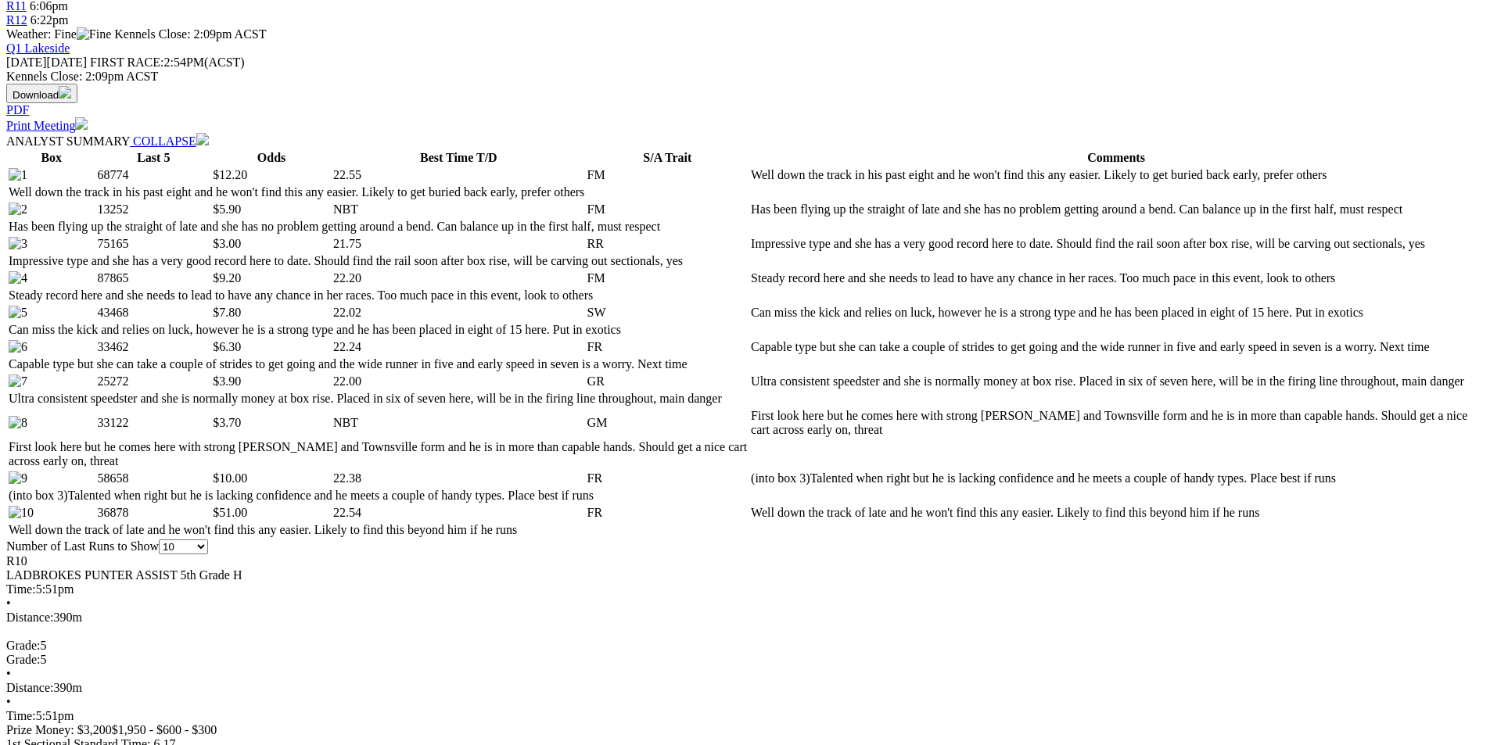
scroll to position [704, 0]
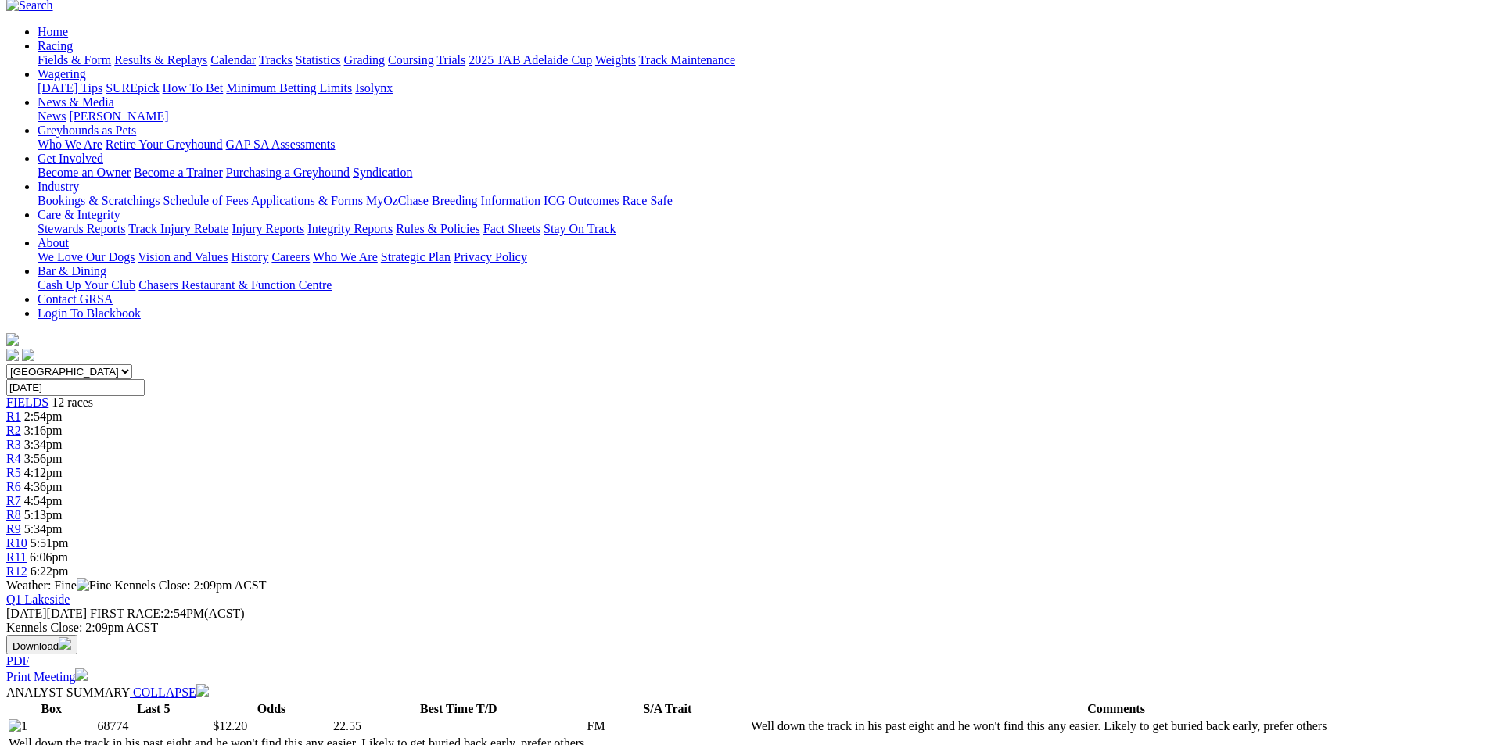
scroll to position [0, 0]
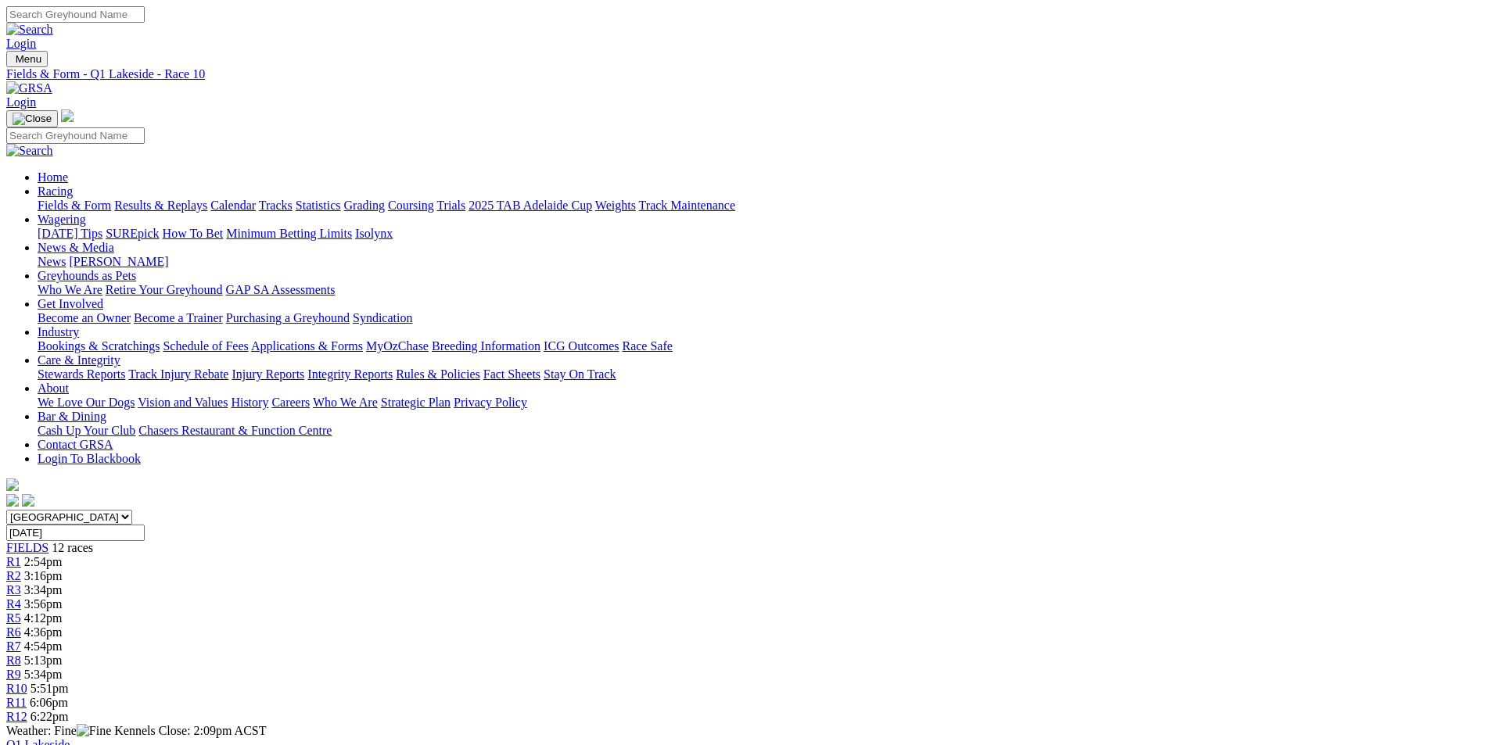
click at [27, 696] on span "R11" at bounding box center [16, 702] width 20 height 13
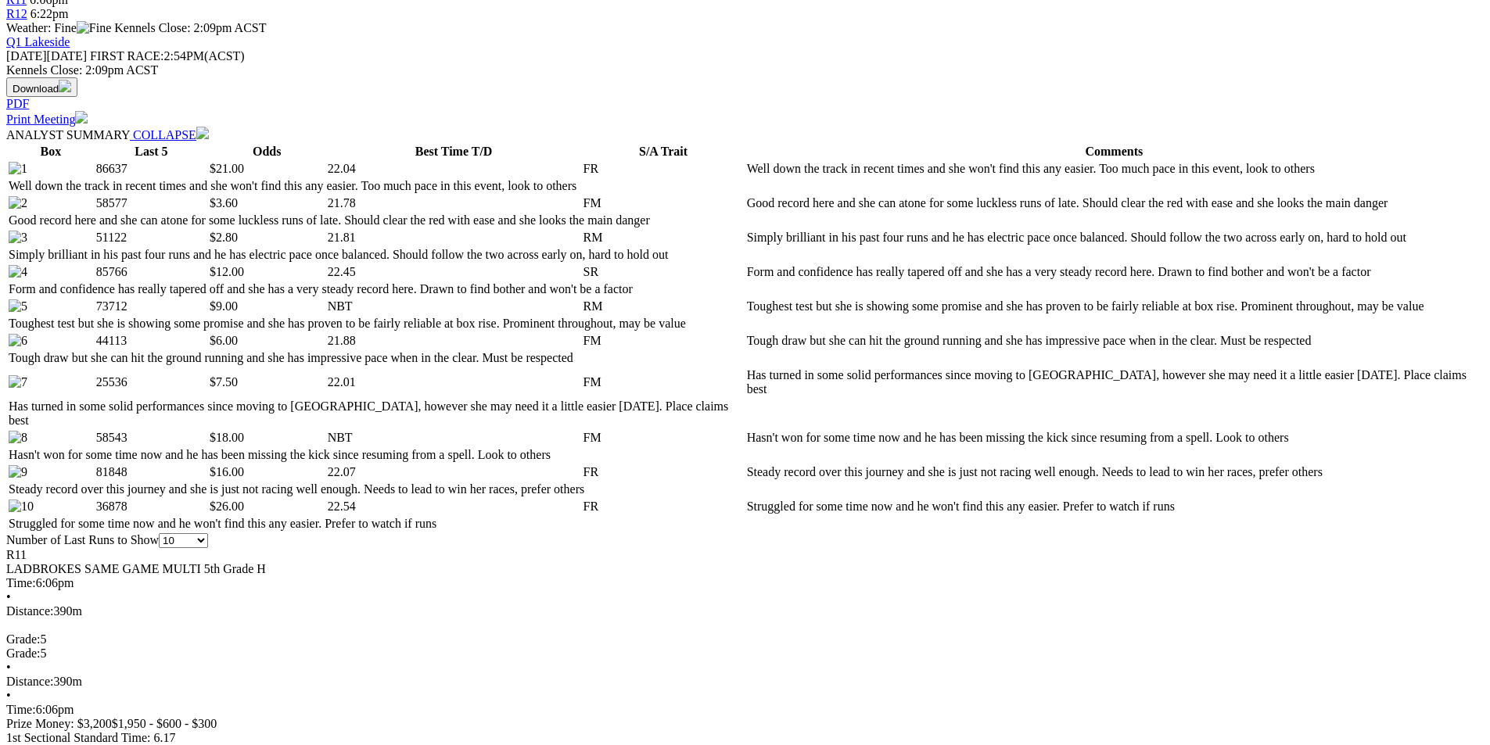
scroll to position [704, 0]
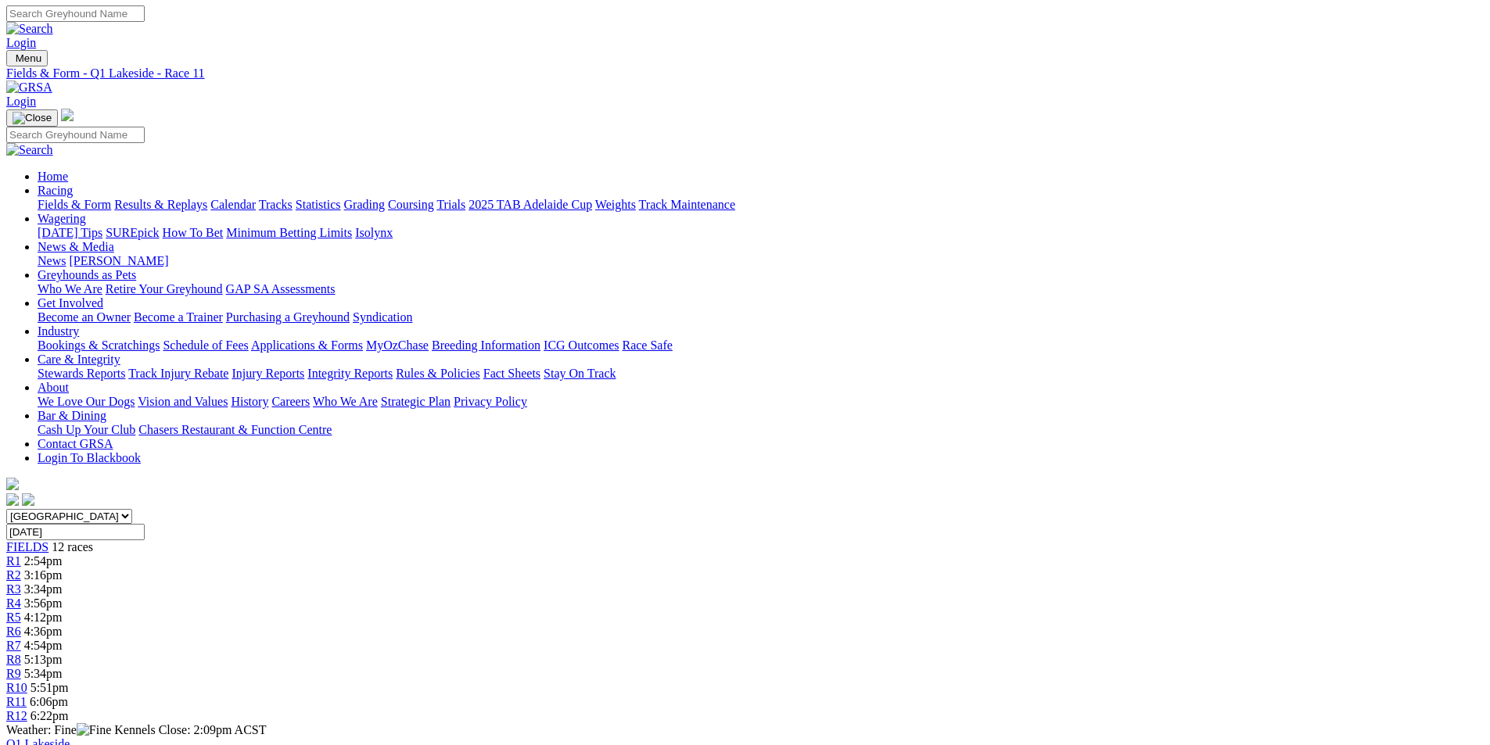
scroll to position [0, 0]
click at [27, 710] on span "R12" at bounding box center [16, 716] width 21 height 13
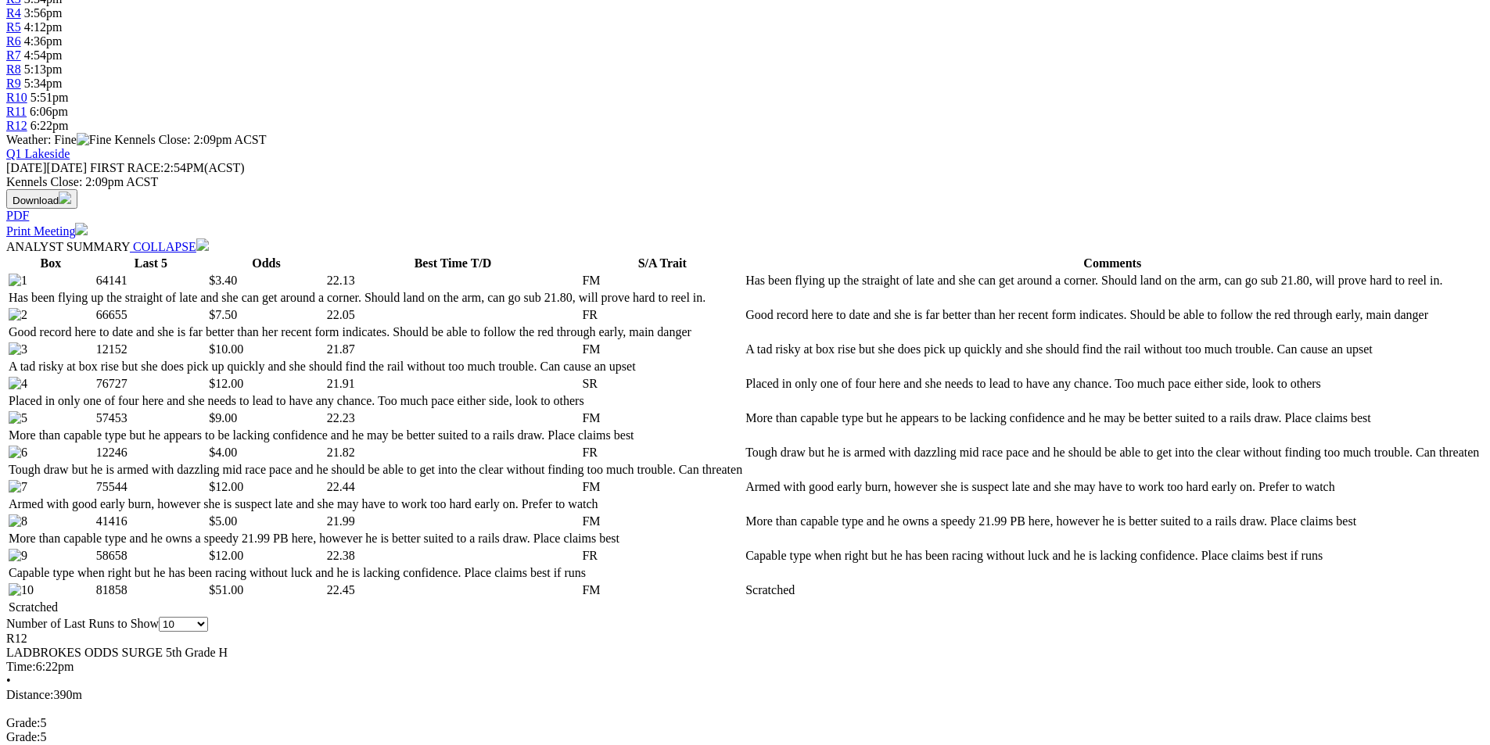
scroll to position [626, 0]
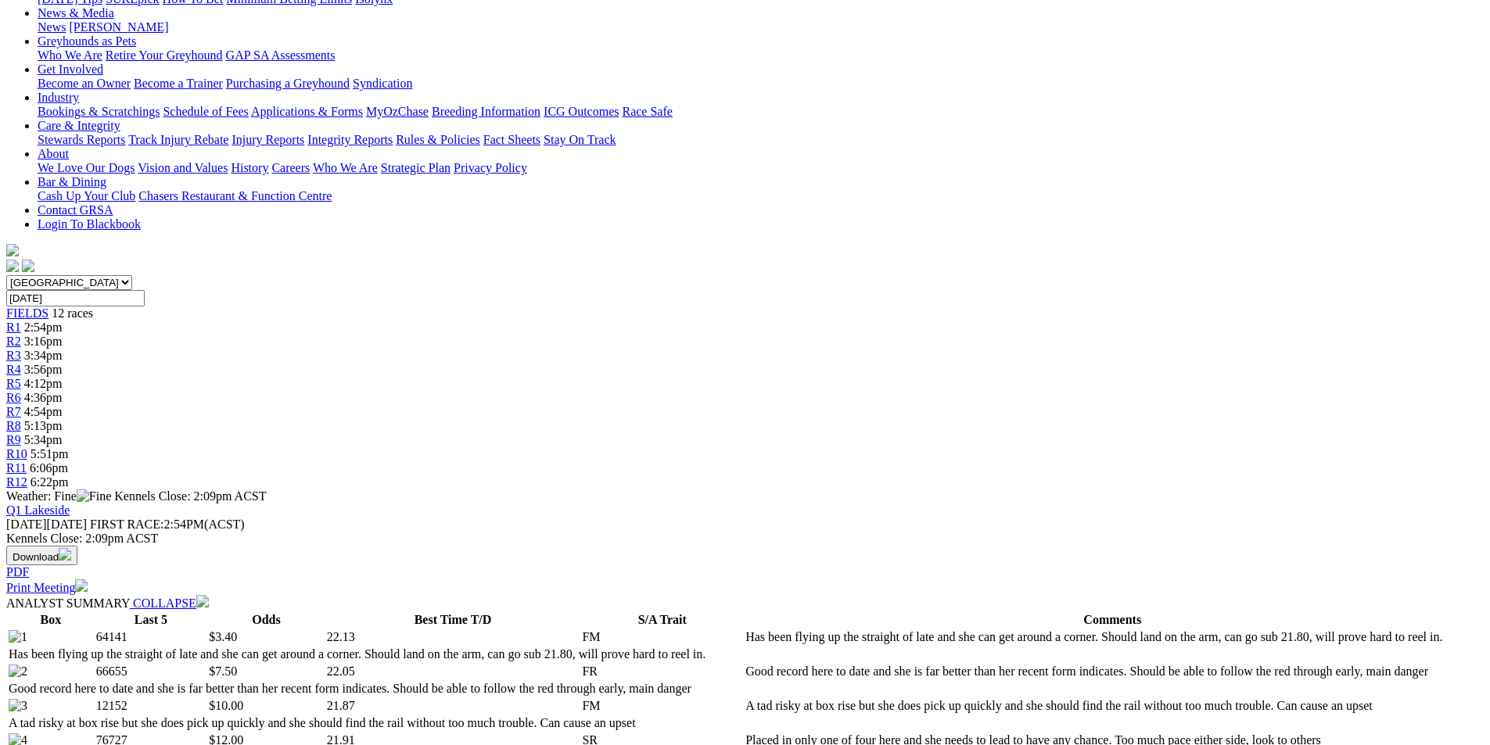
scroll to position [0, 0]
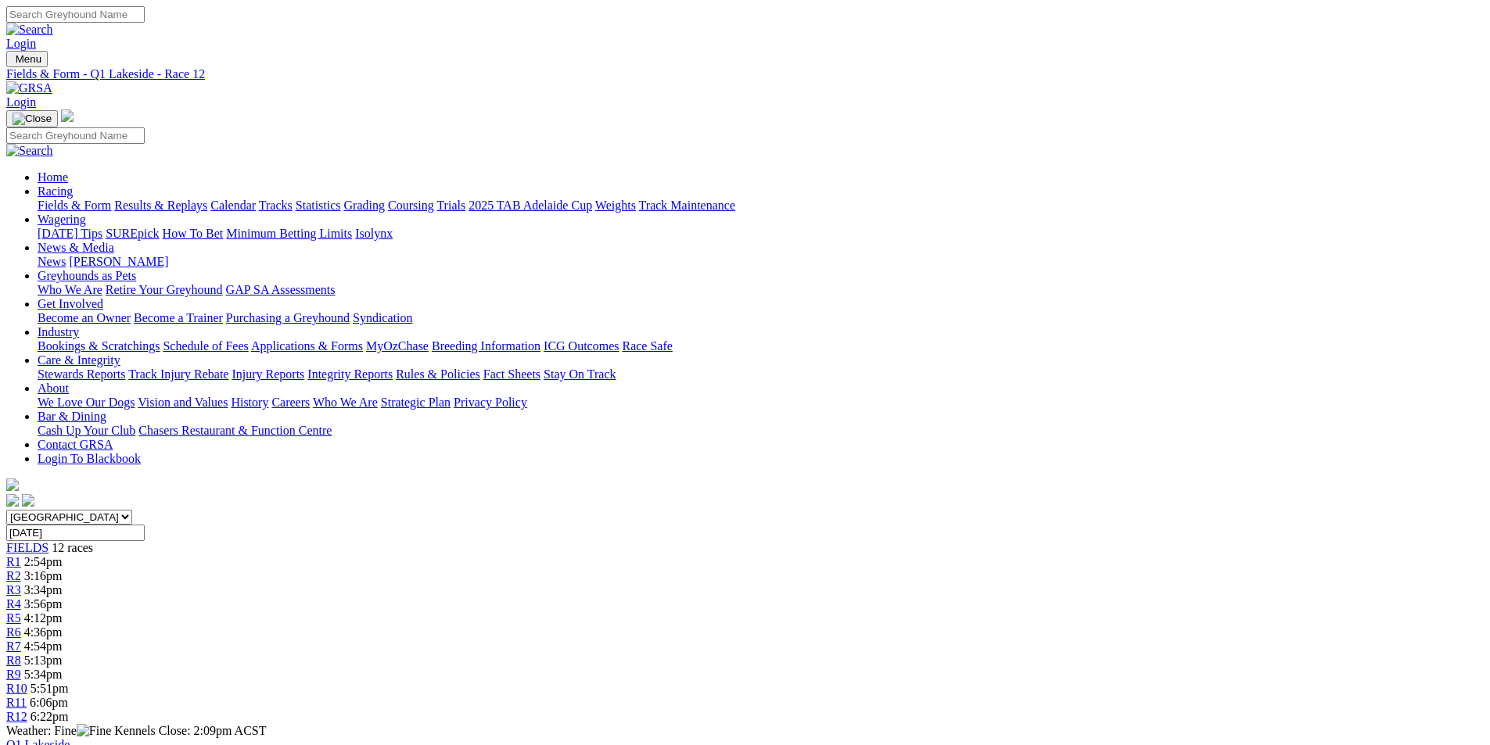
click at [373, 555] on div "R1 2:54pm" at bounding box center [744, 562] width 1477 height 14
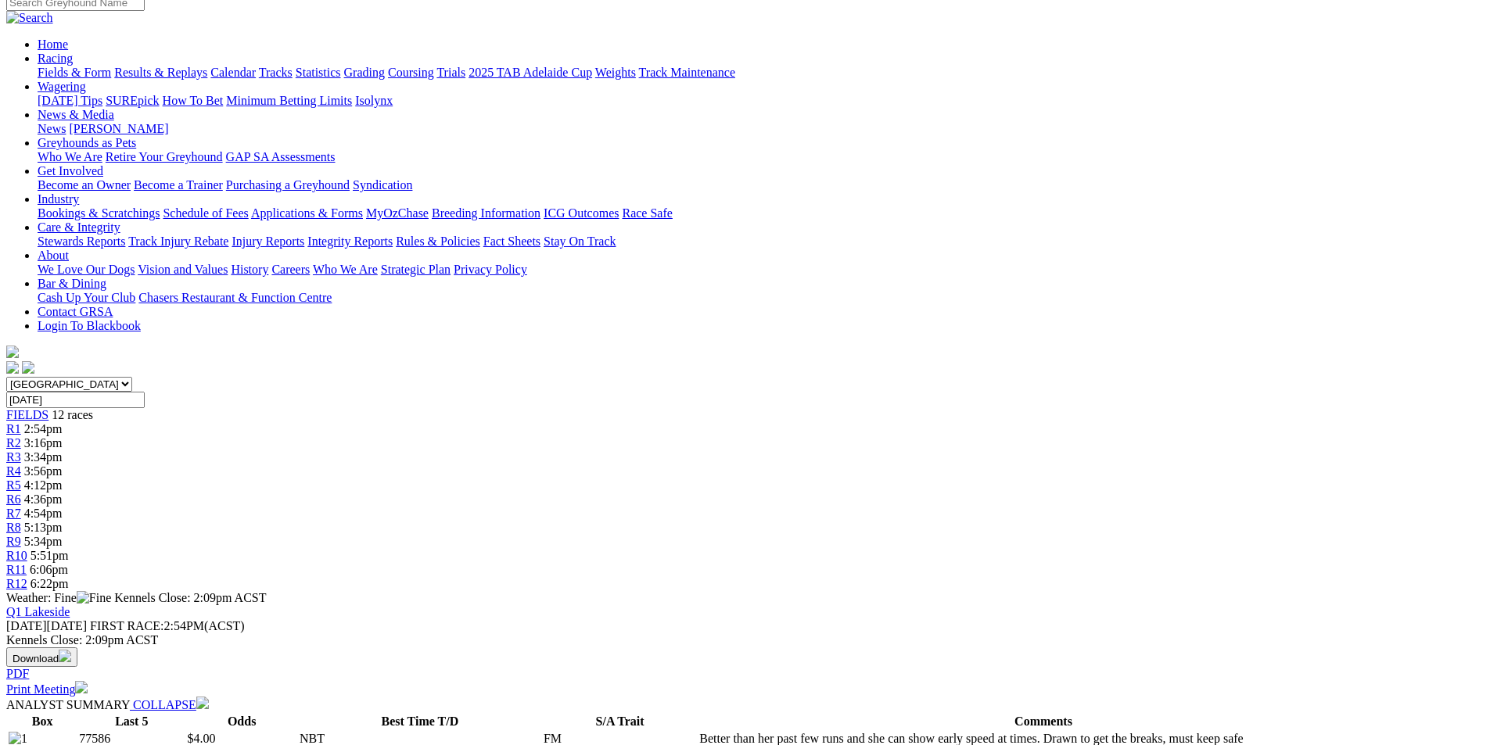
scroll to position [156, 0]
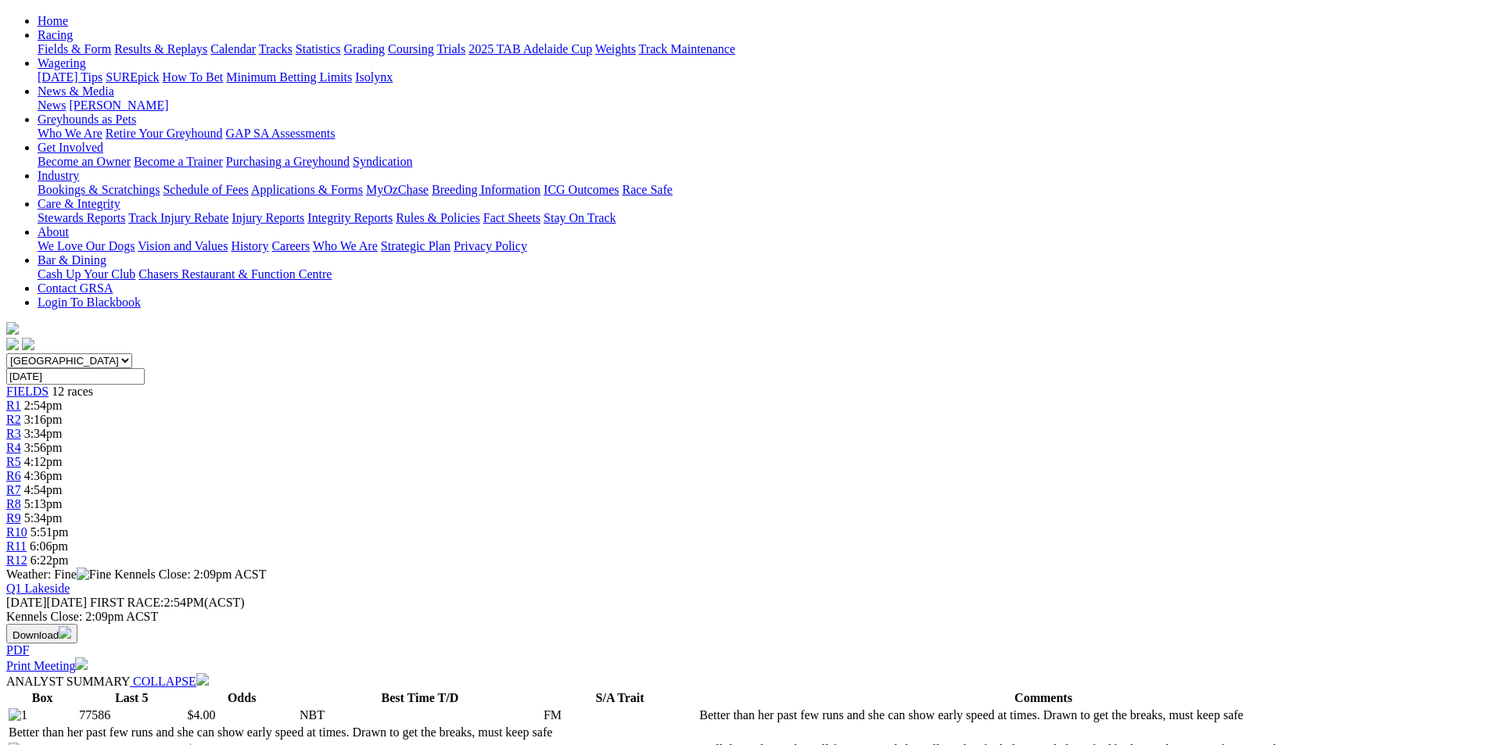
click at [77, 624] on button "Download" at bounding box center [41, 634] width 71 height 20
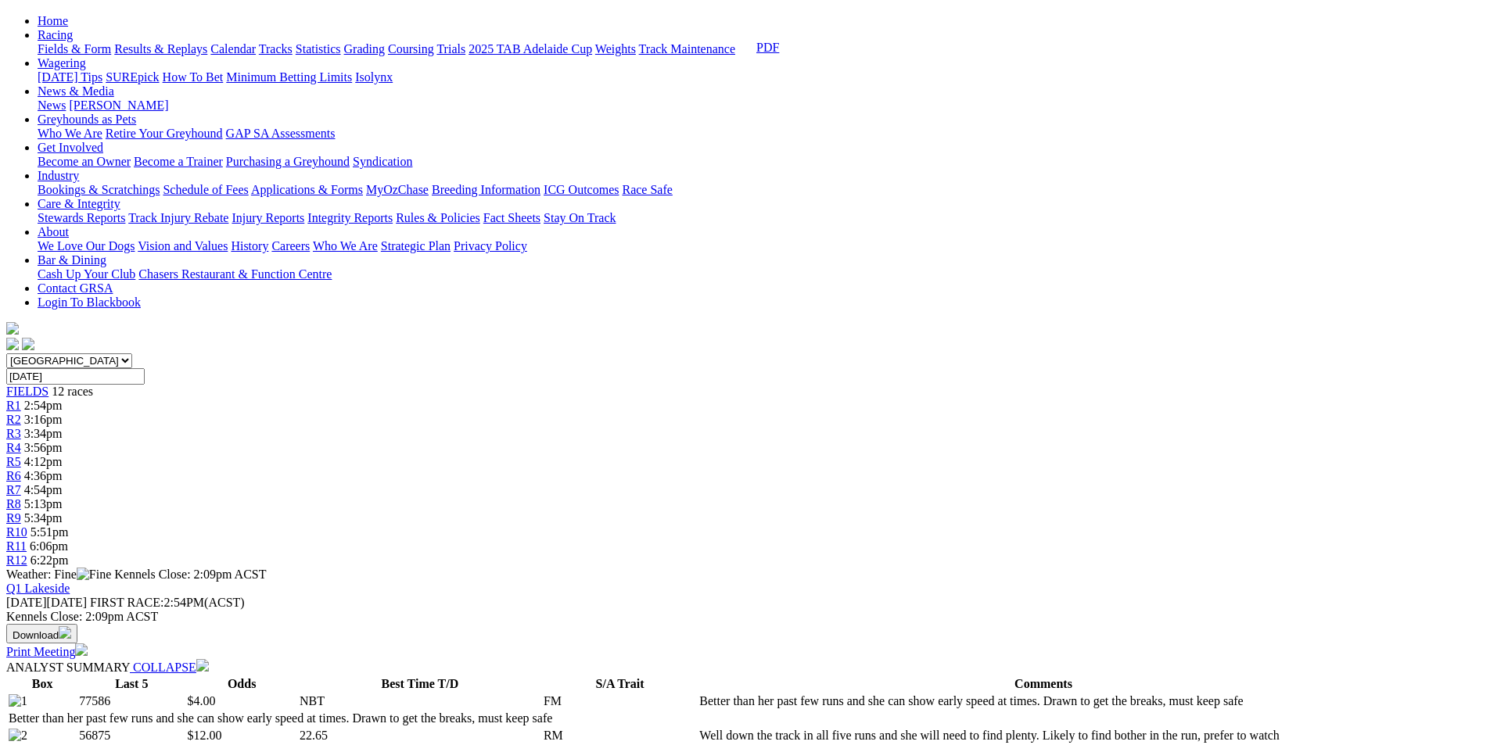
click at [77, 624] on button "Download" at bounding box center [41, 634] width 71 height 20
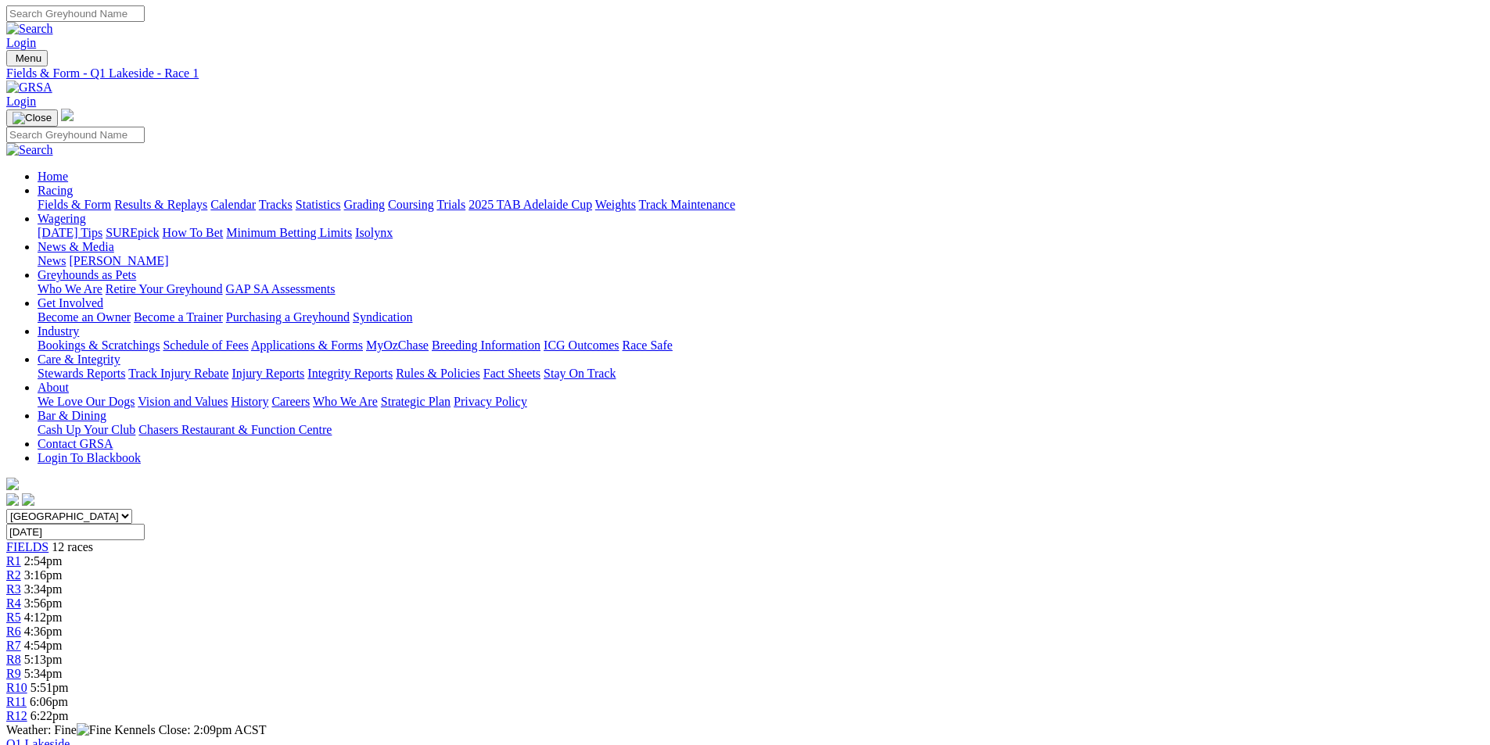
scroll to position [0, 0]
click at [111, 199] on link "Fields & Form" at bounding box center [75, 205] width 74 height 13
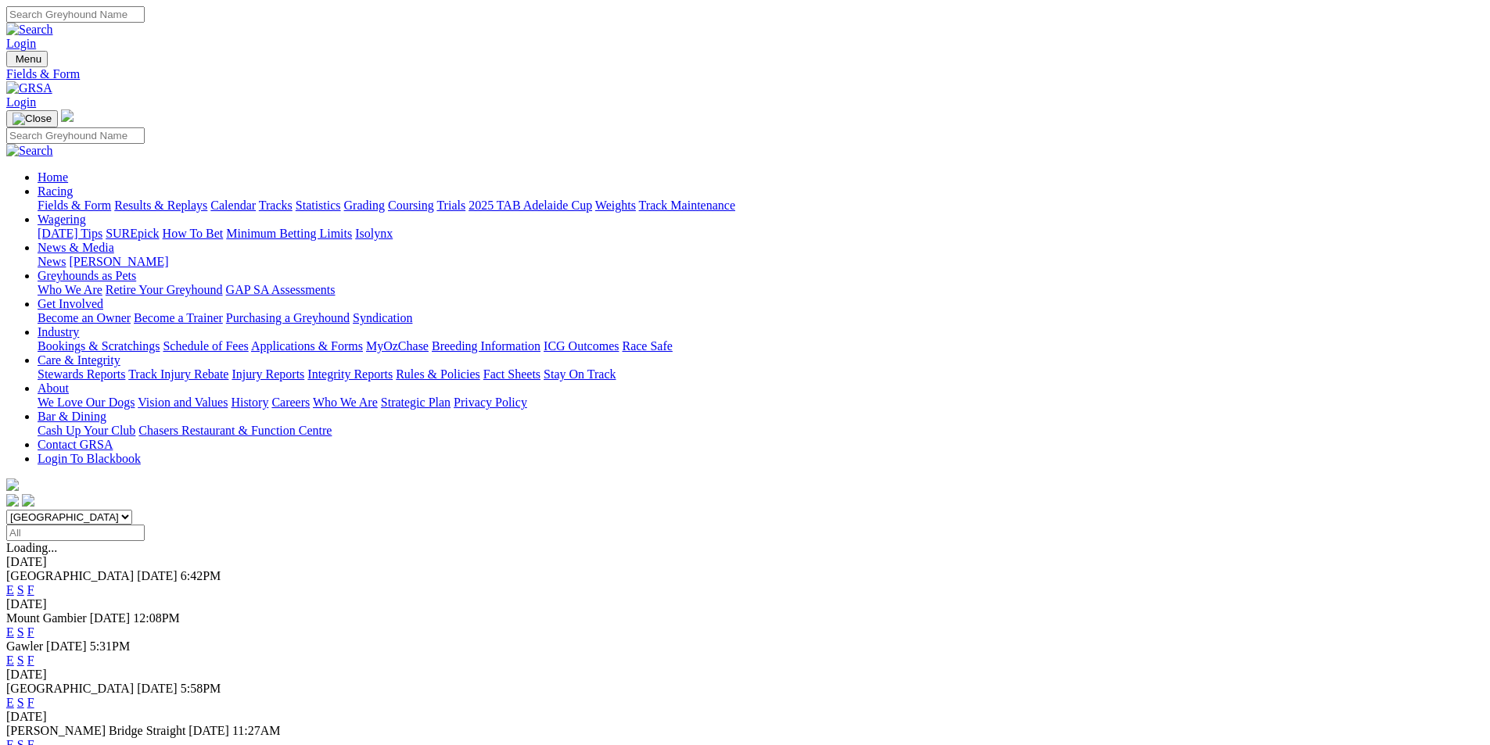
click at [132, 510] on select "[GEOGRAPHIC_DATA] [GEOGRAPHIC_DATA] [GEOGRAPHIC_DATA] [GEOGRAPHIC_DATA] [GEOGRA…" at bounding box center [69, 517] width 126 height 15
select select "QLD"
click at [132, 510] on select "[GEOGRAPHIC_DATA] [GEOGRAPHIC_DATA] [GEOGRAPHIC_DATA] [GEOGRAPHIC_DATA] [GEOGRA…" at bounding box center [69, 517] width 126 height 15
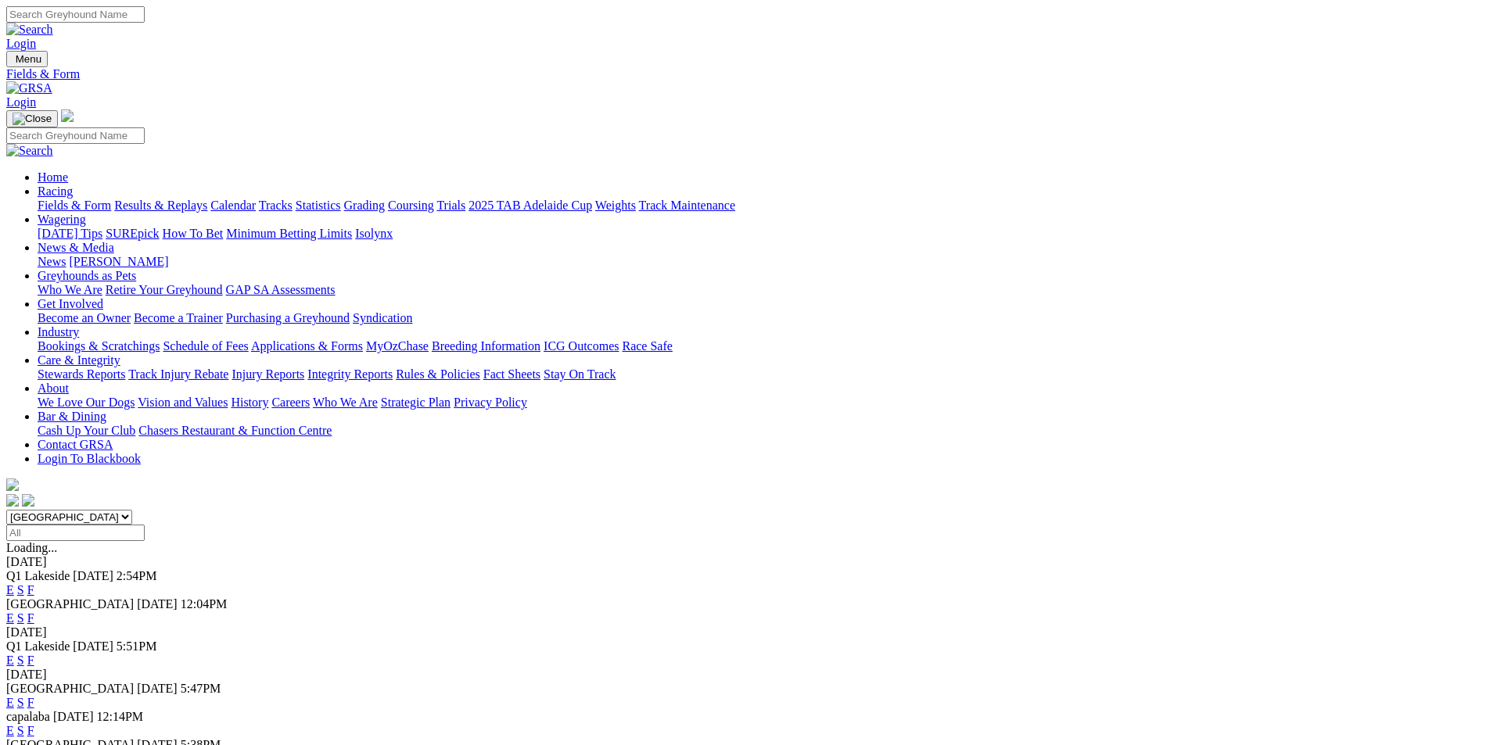
click at [34, 654] on link "F" at bounding box center [30, 660] width 7 height 13
click at [34, 583] on link "F" at bounding box center [30, 589] width 7 height 13
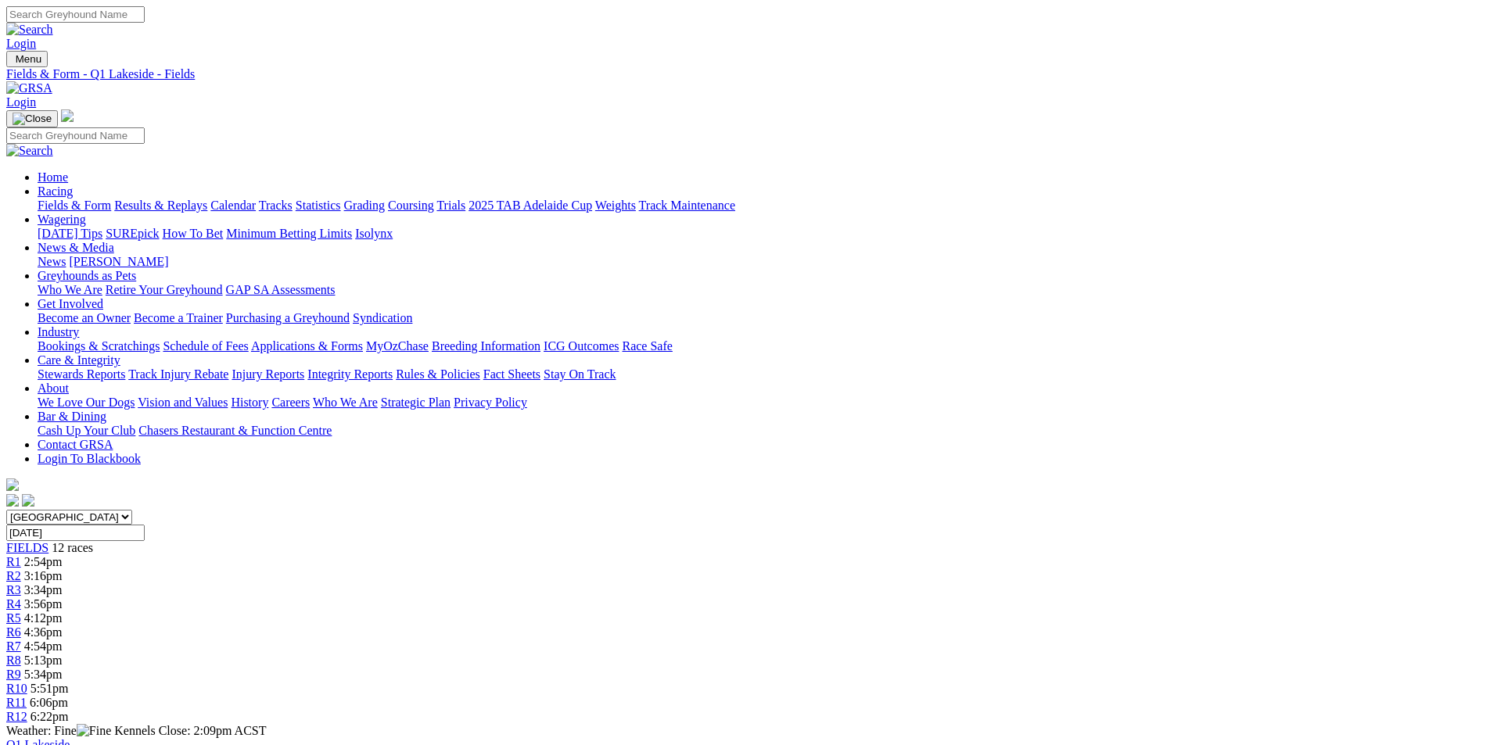
click at [846, 210] on link "CSV (Excel)" at bounding box center [814, 203] width 64 height 13
click at [111, 199] on link "Fields & Form" at bounding box center [75, 205] width 74 height 13
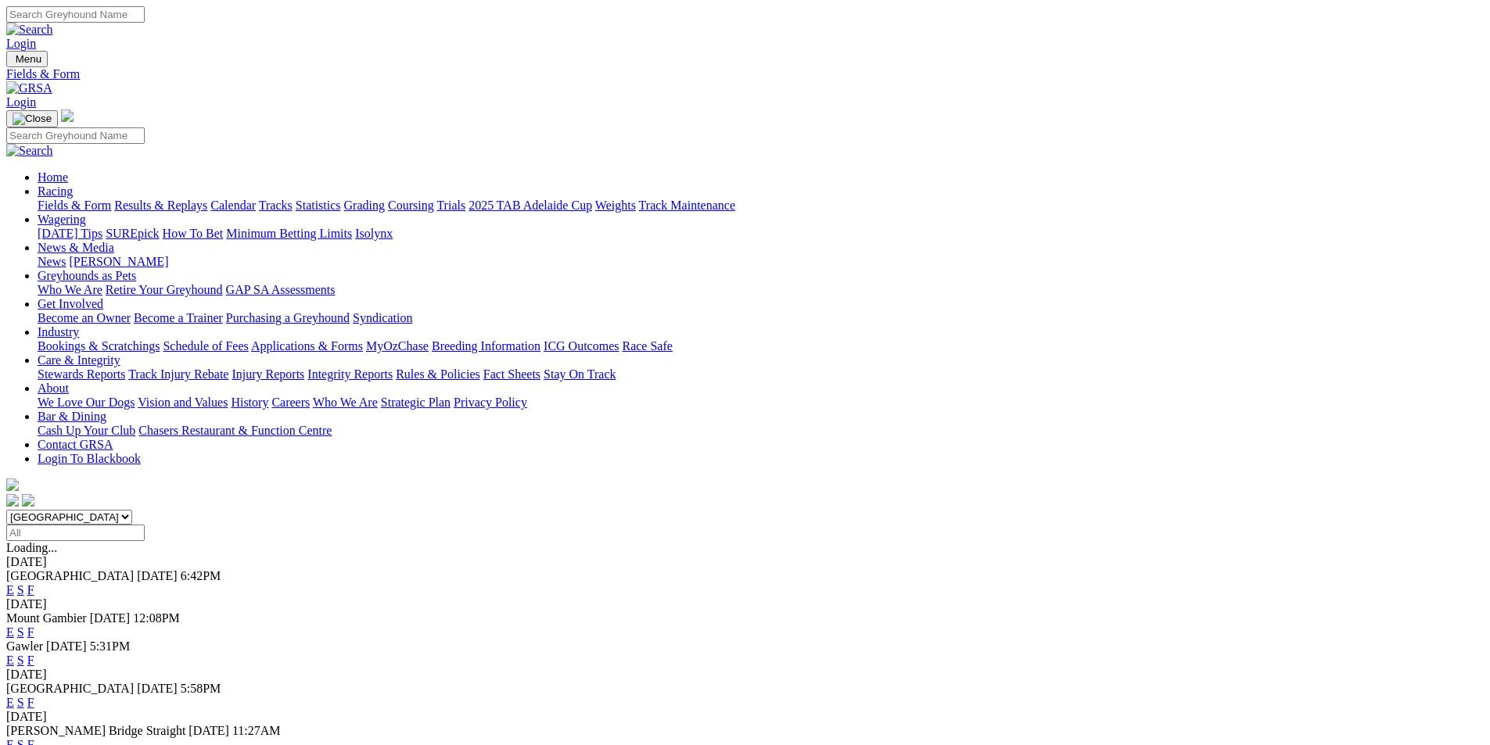
click at [132, 510] on select "South Australia New South Wales Northern Territory Queensland Tasmania Victoria…" at bounding box center [69, 517] width 126 height 15
select select "QLD"
click at [132, 510] on select "South Australia New South Wales Northern Territory Queensland Tasmania Victoria…" at bounding box center [69, 517] width 126 height 15
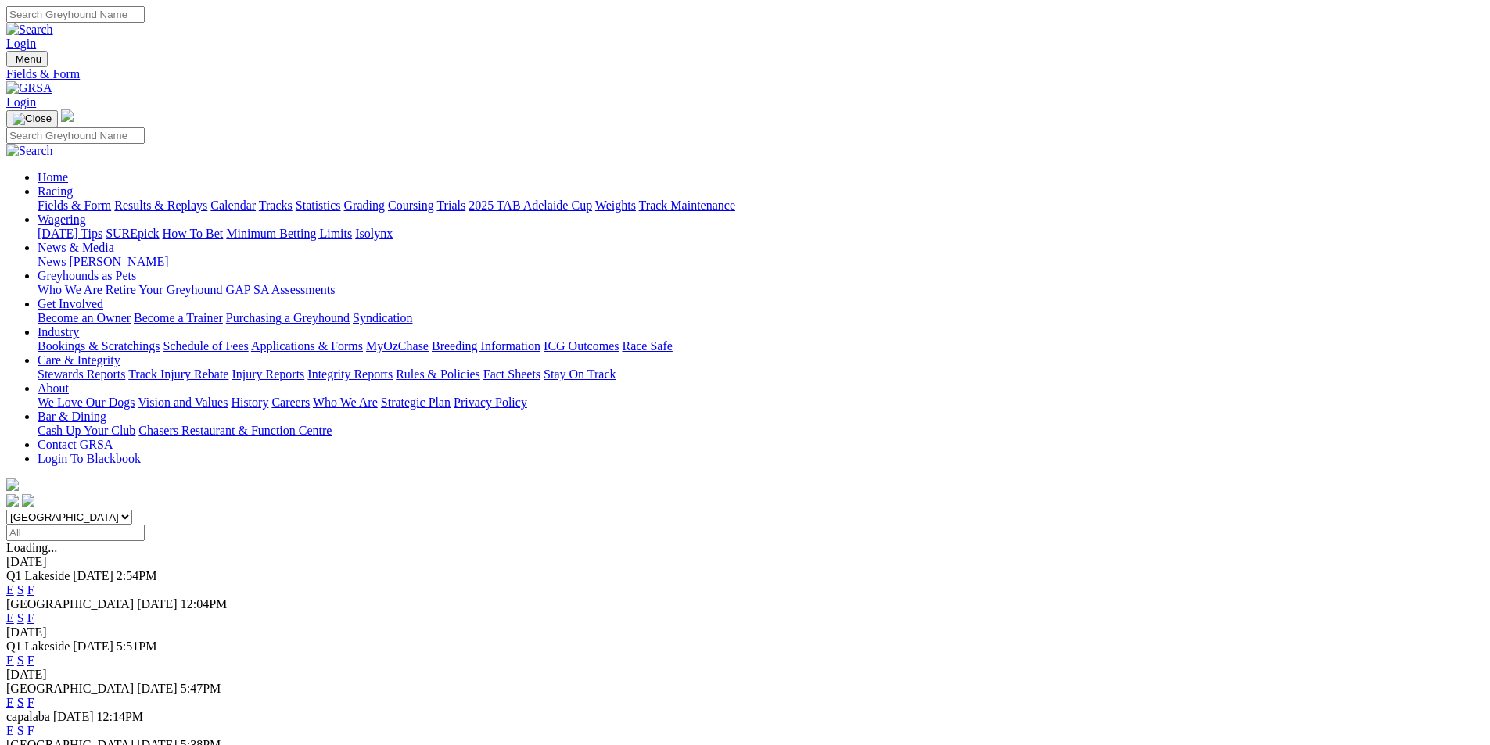
click at [14, 583] on link "E" at bounding box center [10, 589] width 8 height 13
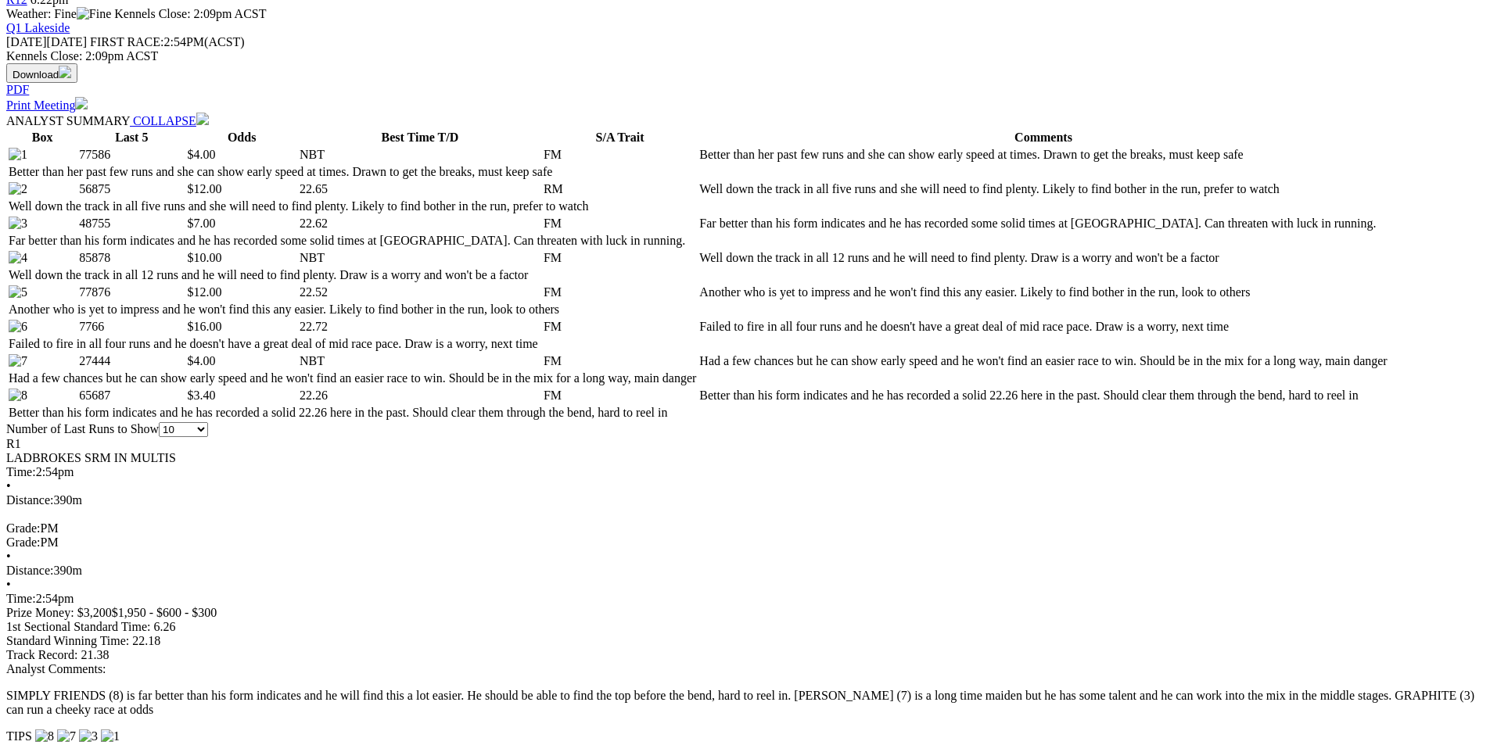
scroll to position [626, 0]
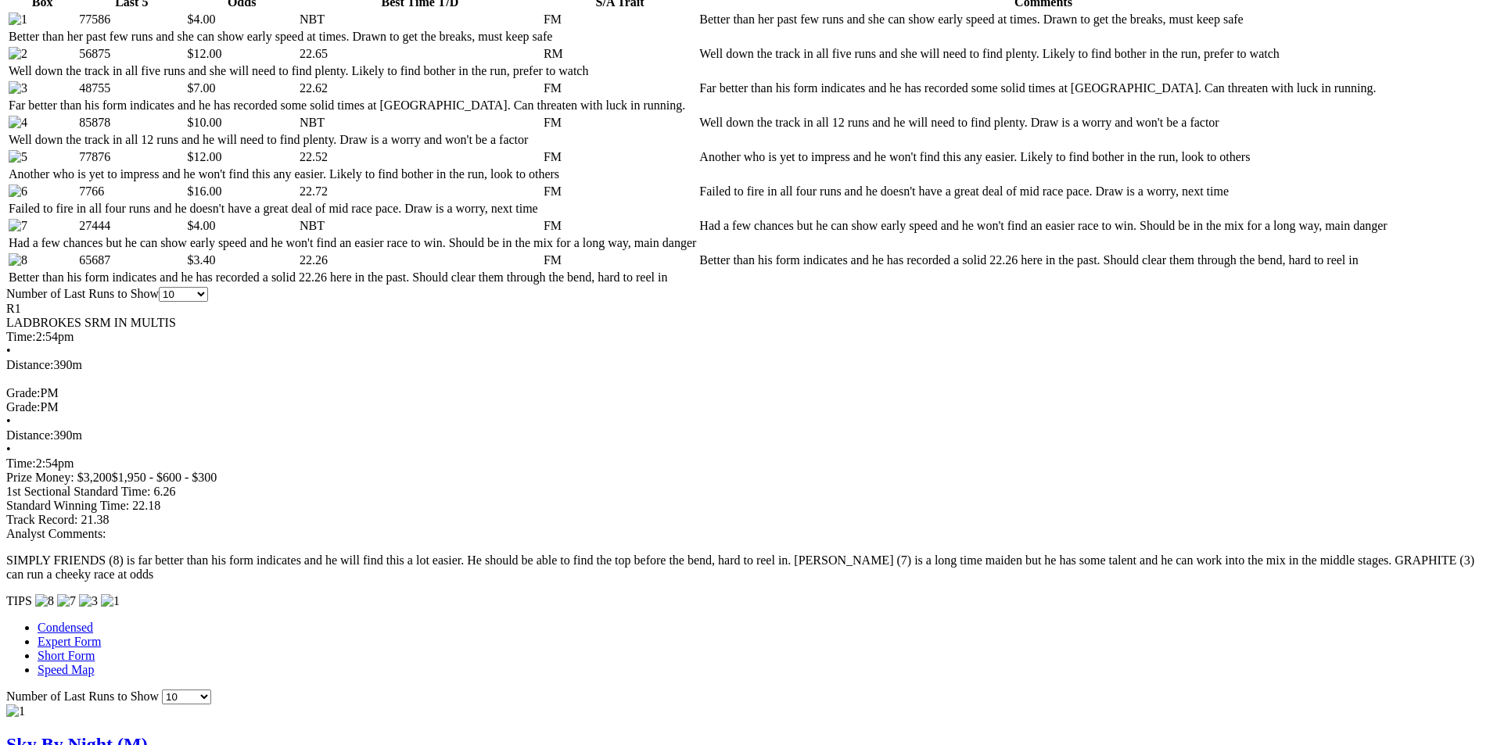
scroll to position [860, 0]
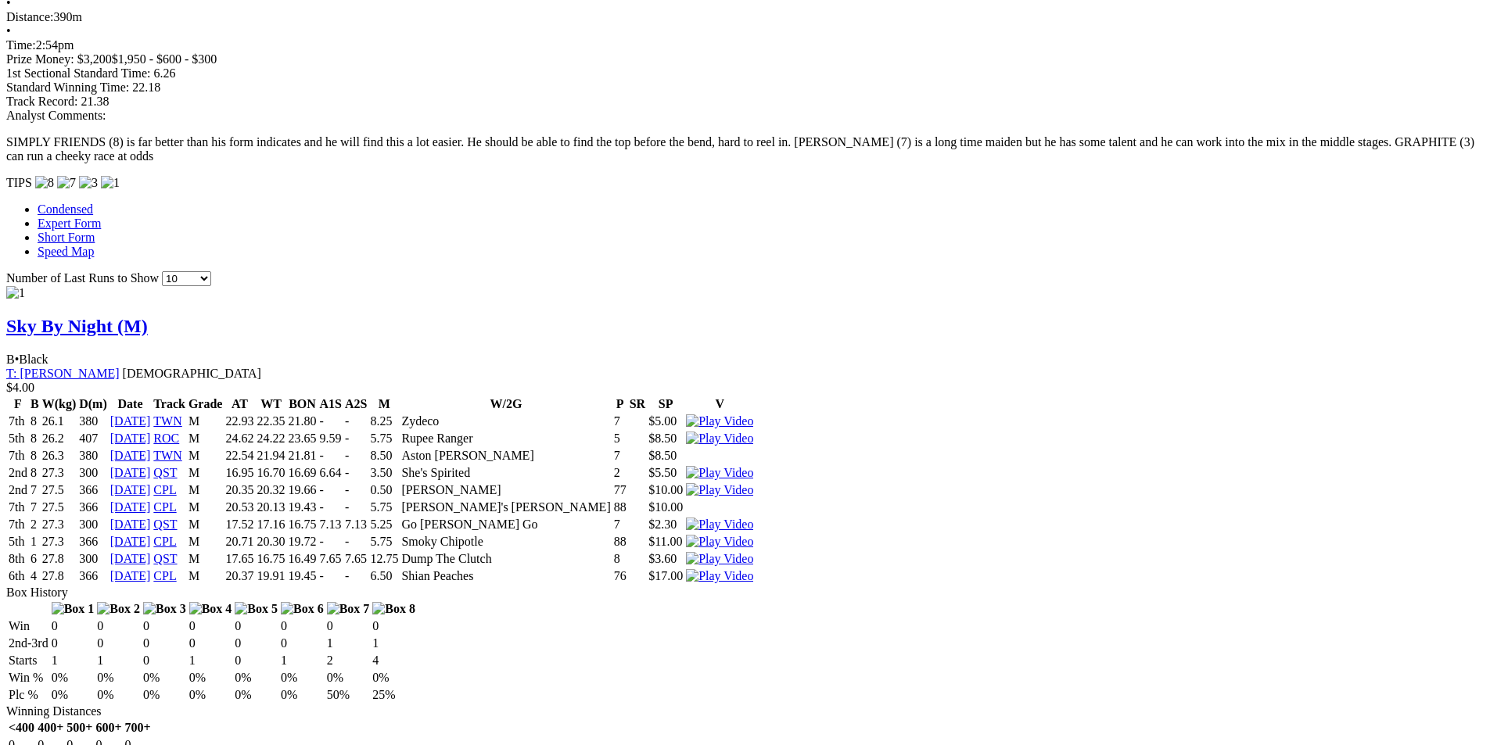
scroll to position [1329, 0]
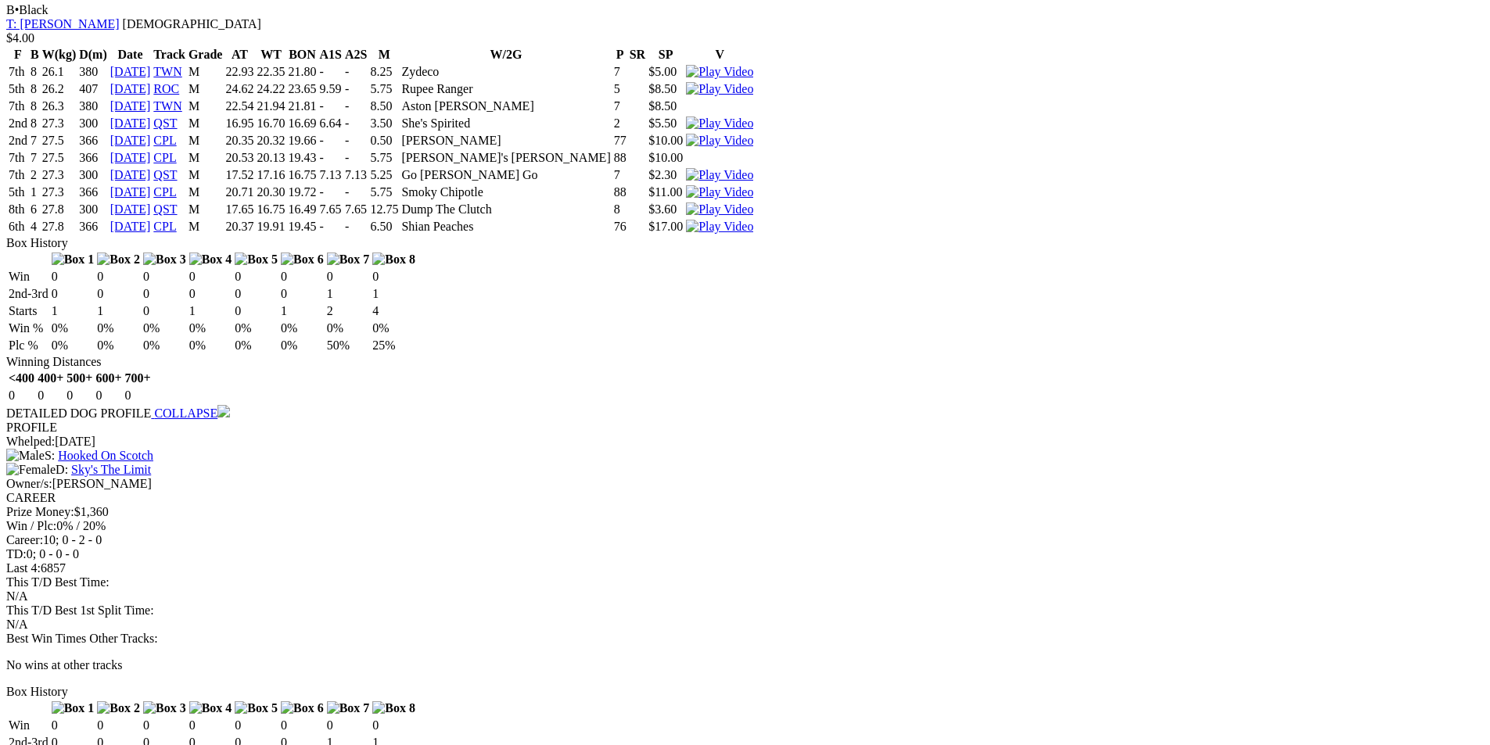
scroll to position [1642, 0]
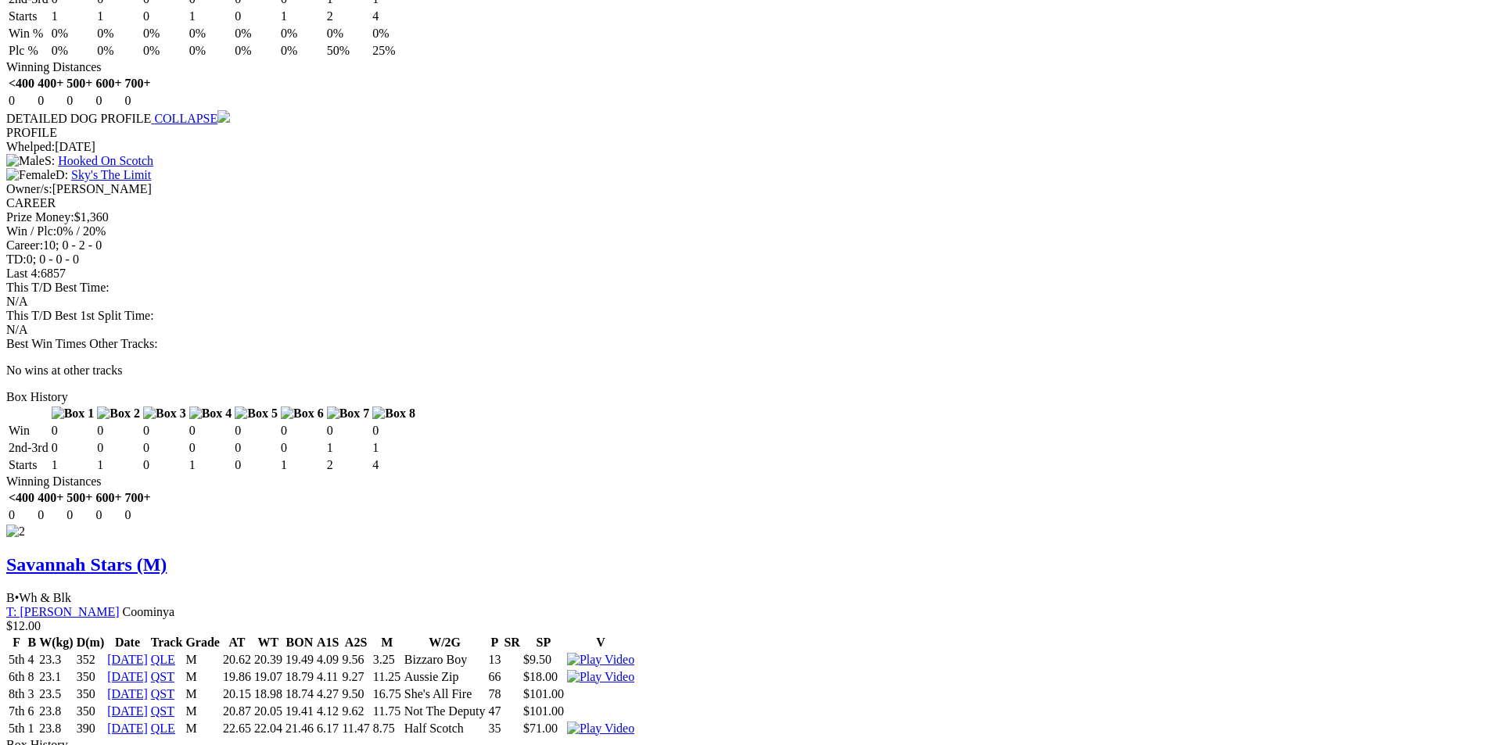
scroll to position [1955, 0]
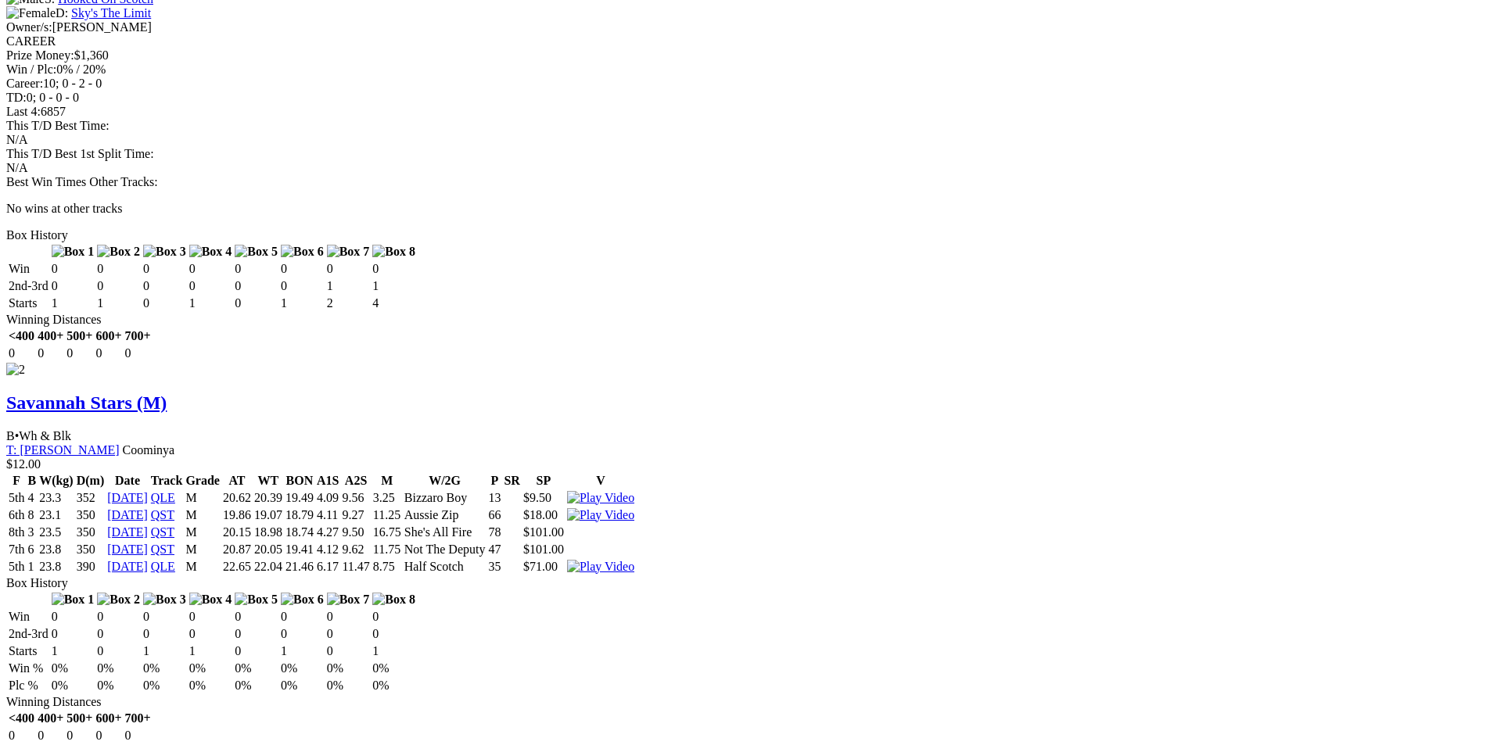
scroll to position [2033, 0]
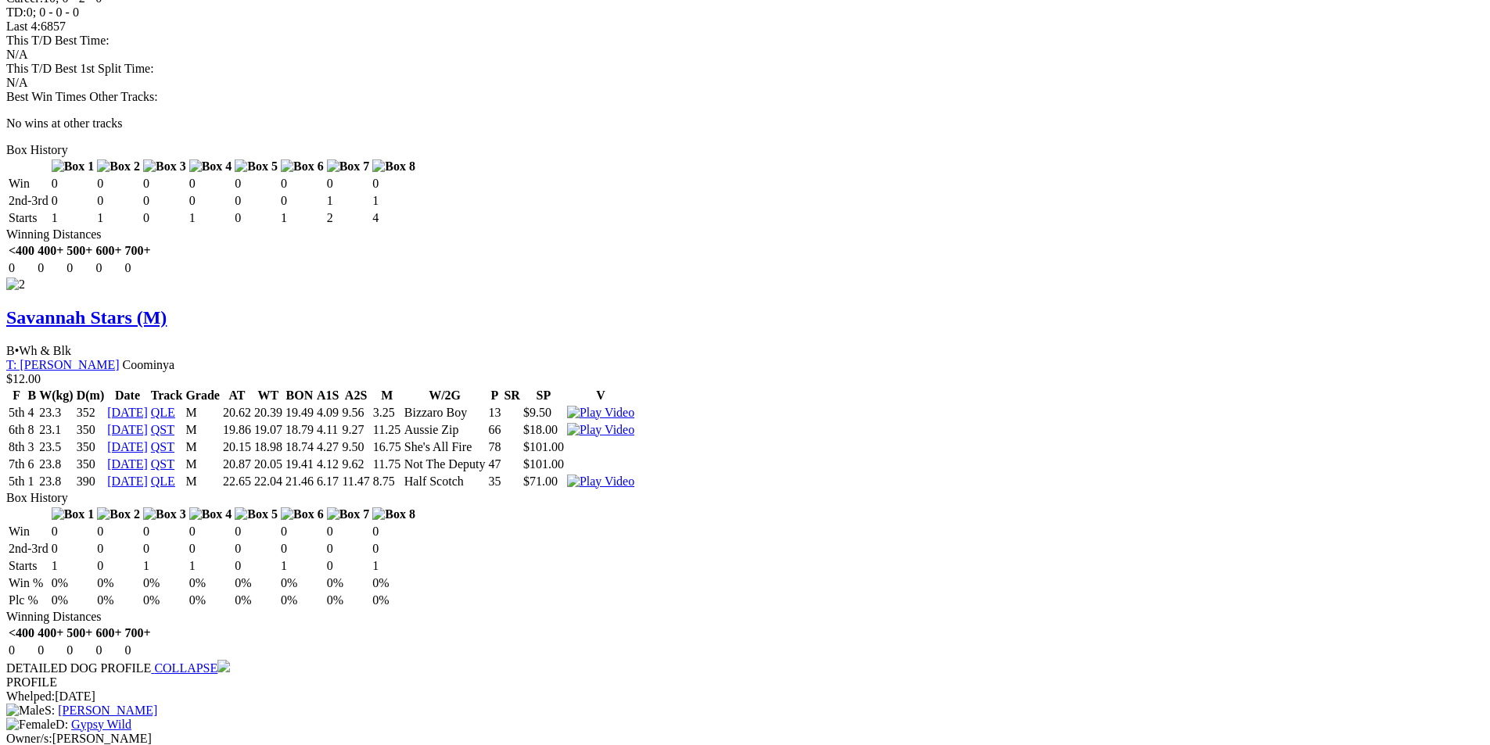
scroll to position [2190, 0]
